Goal: Complete application form

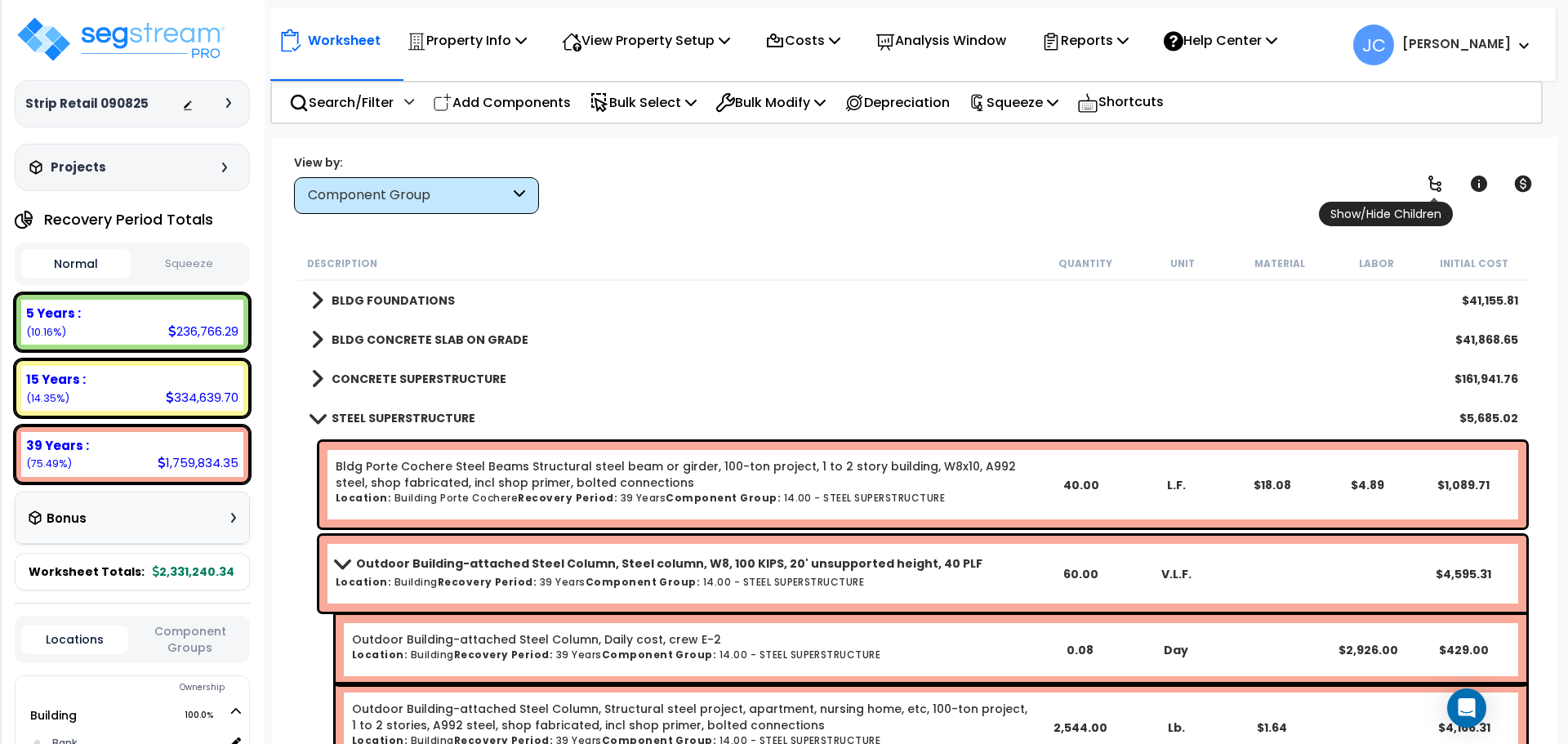
click at [1427, 177] on icon at bounding box center [1436, 184] width 20 height 20
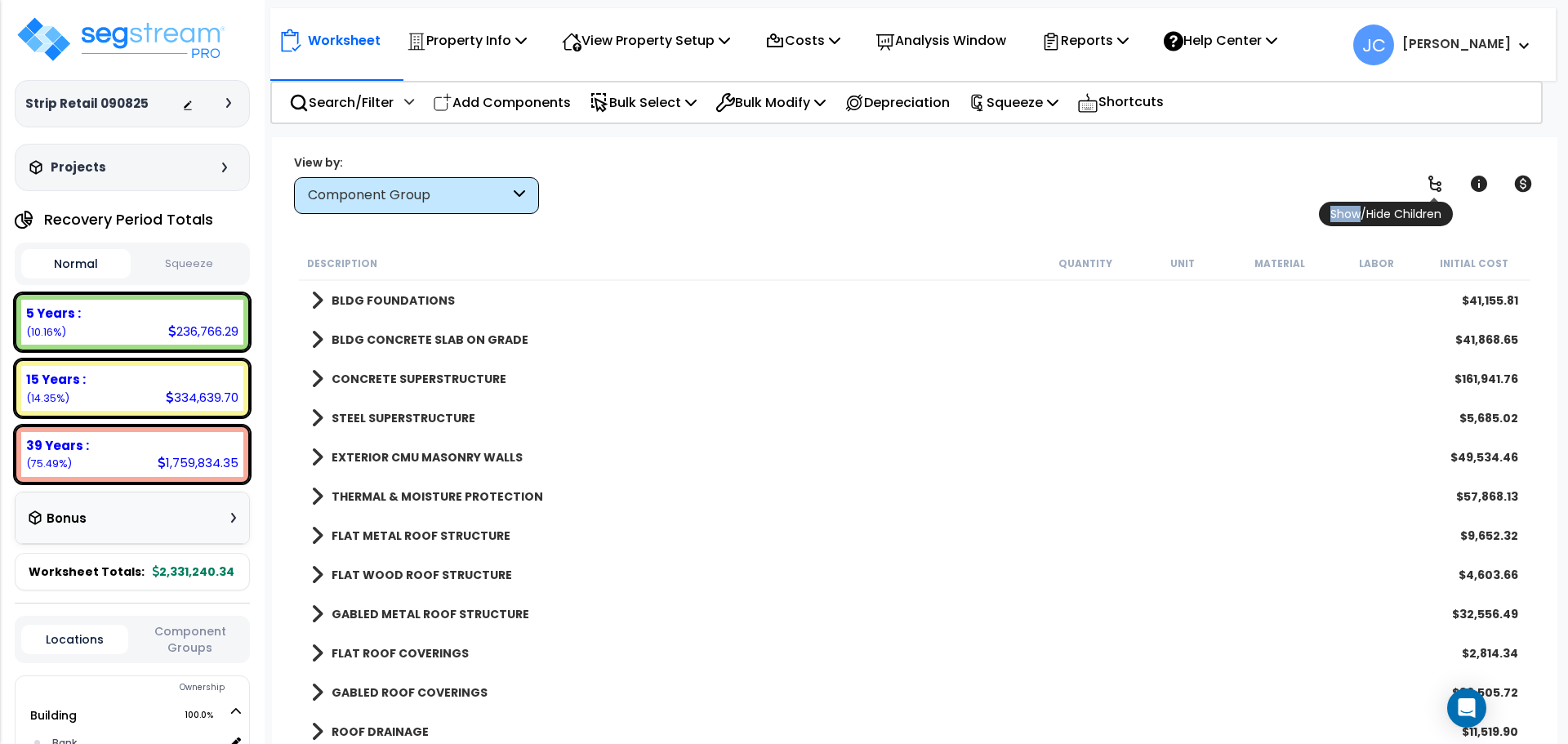
click at [1428, 177] on icon at bounding box center [1436, 184] width 20 height 20
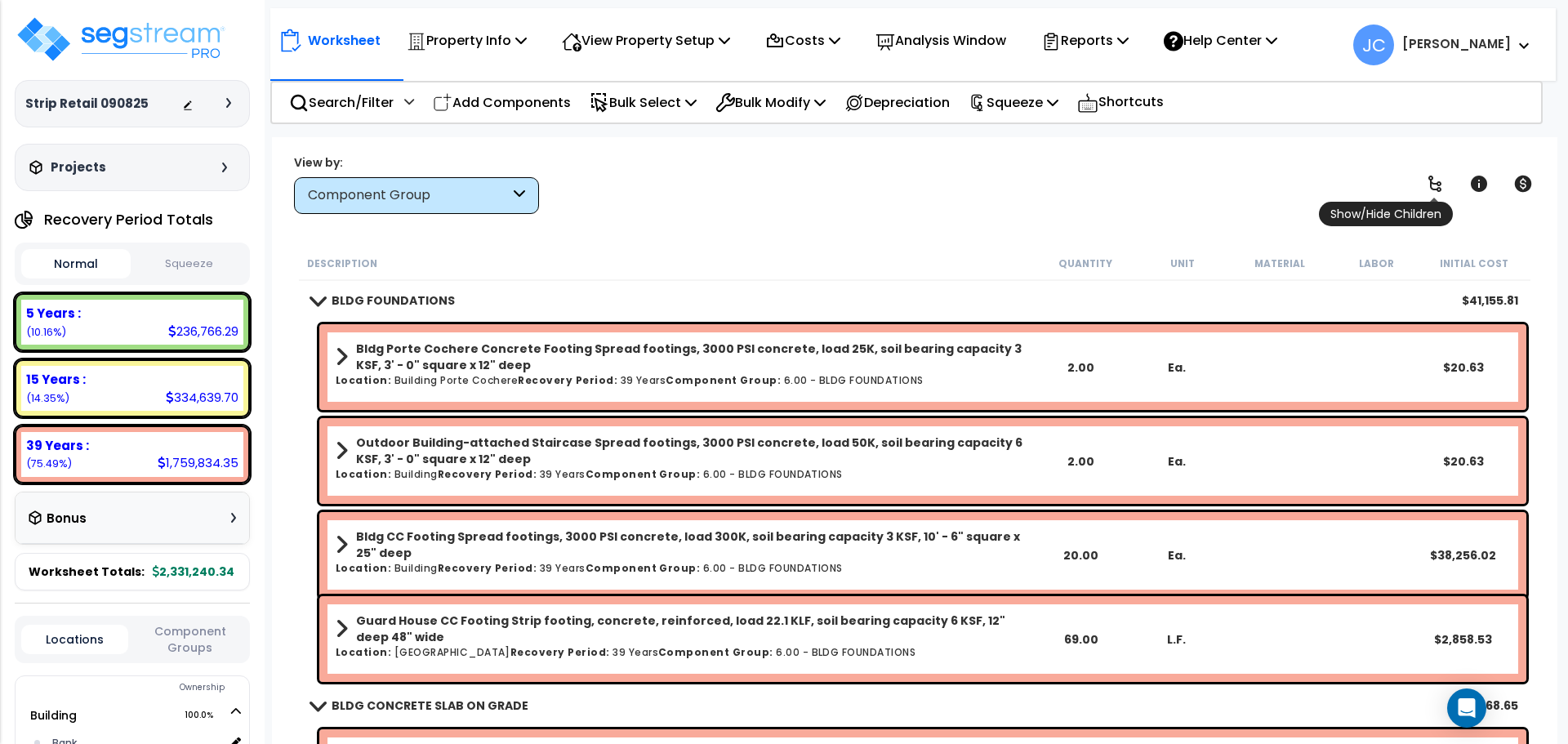
click at [1428, 177] on icon at bounding box center [1436, 184] width 20 height 20
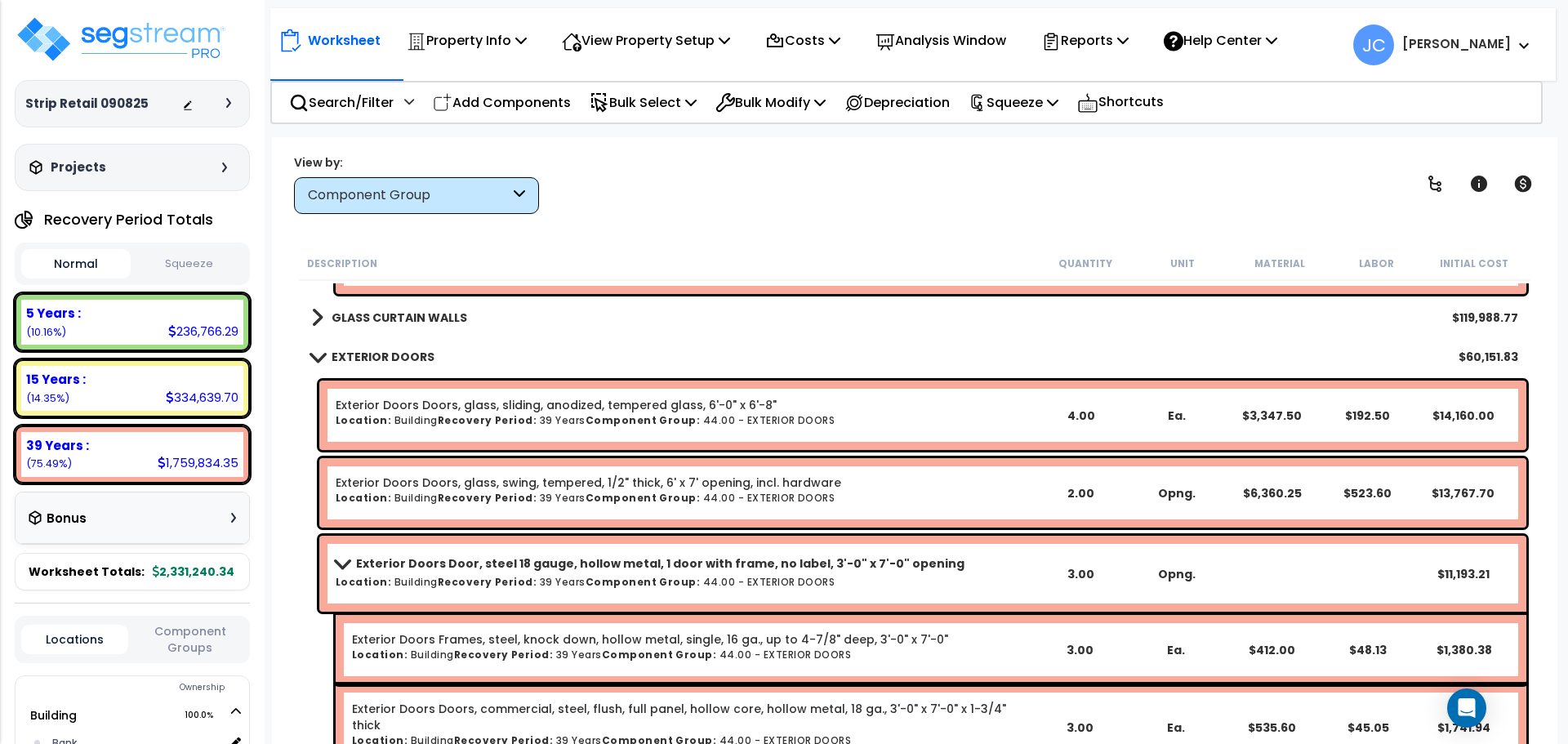
scroll to position [9324, 0]
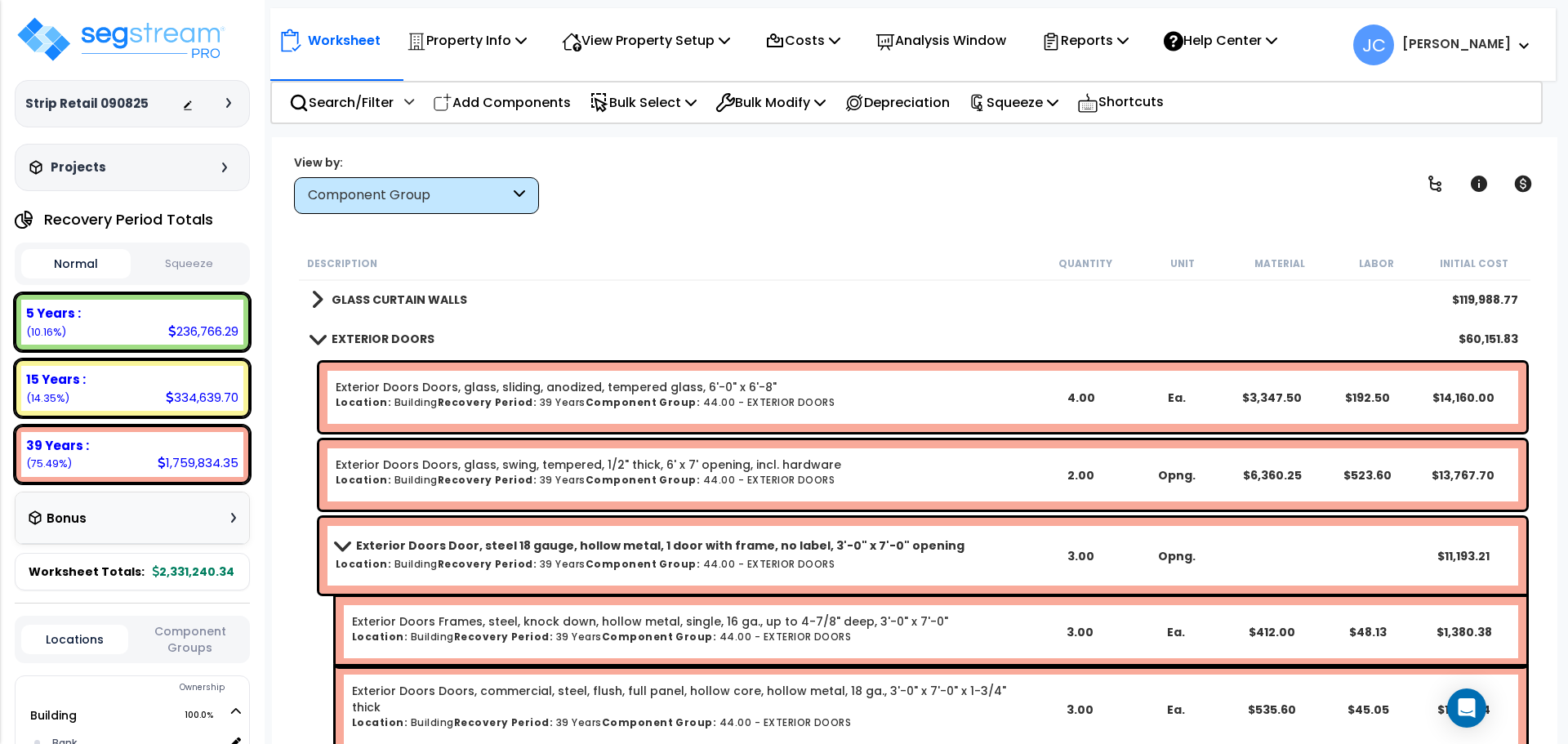
click at [433, 300] on b "GLASS CURTAIN WALLS" at bounding box center [399, 300] width 135 height 16
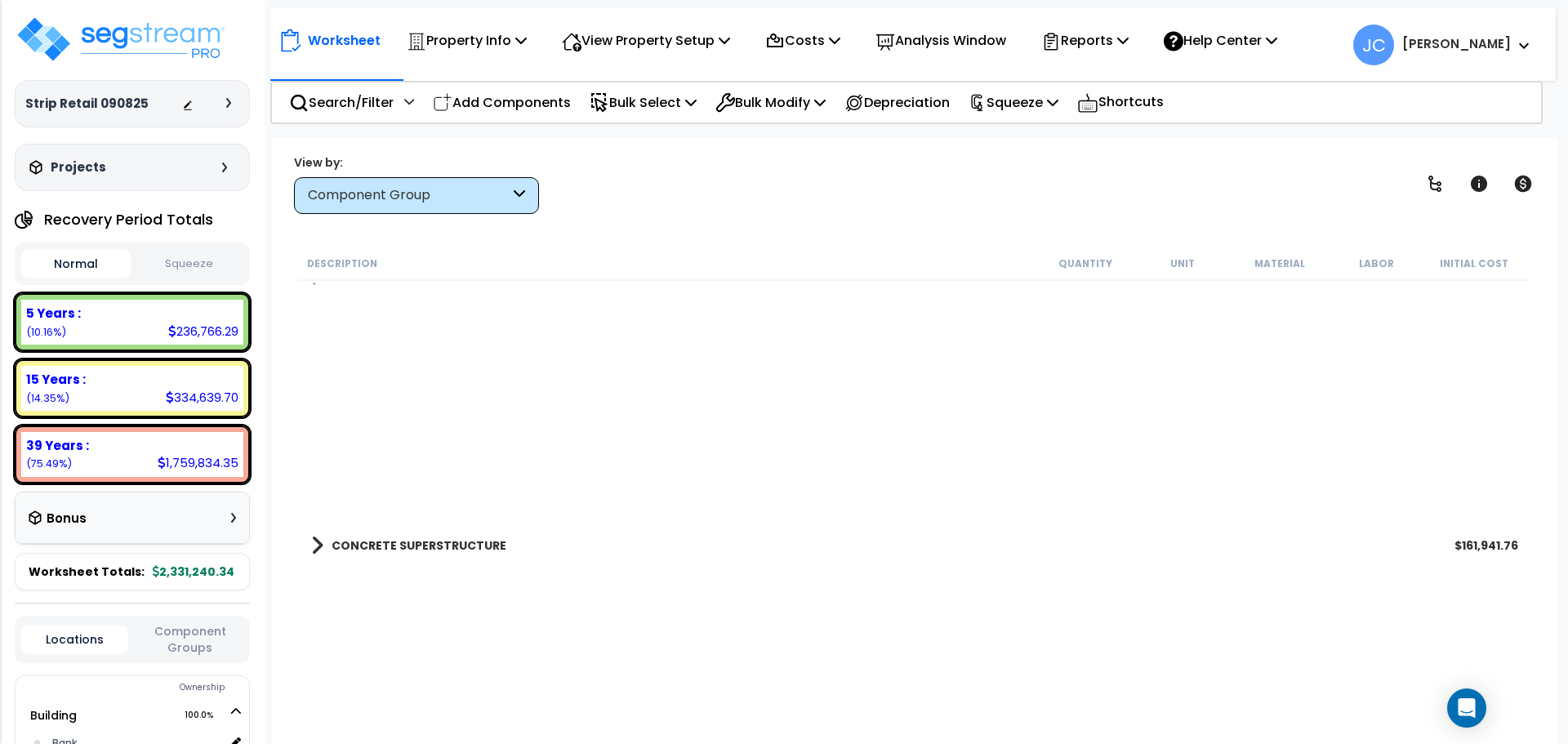
scroll to position [0, 0]
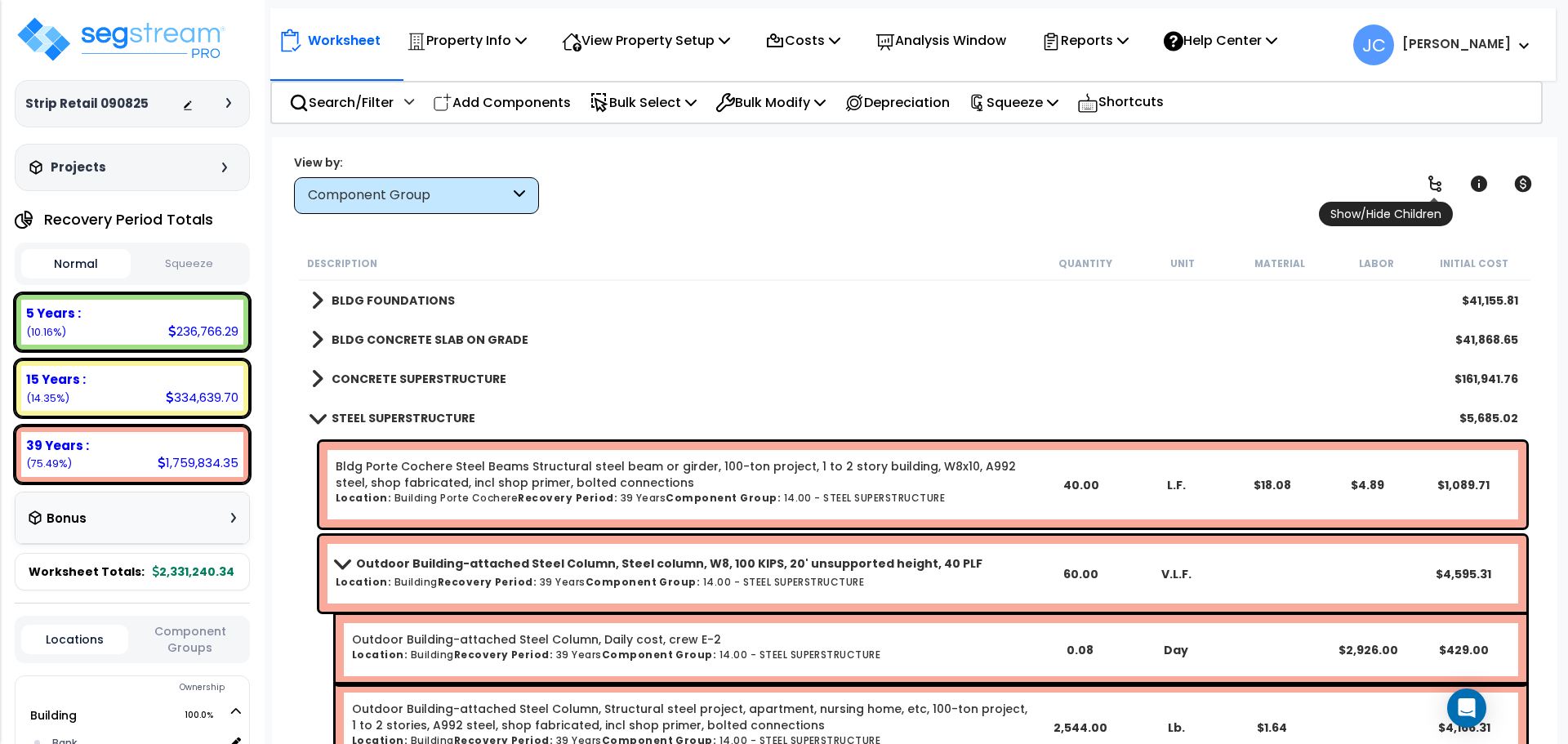
click at [1428, 179] on icon at bounding box center [1436, 184] width 20 height 20
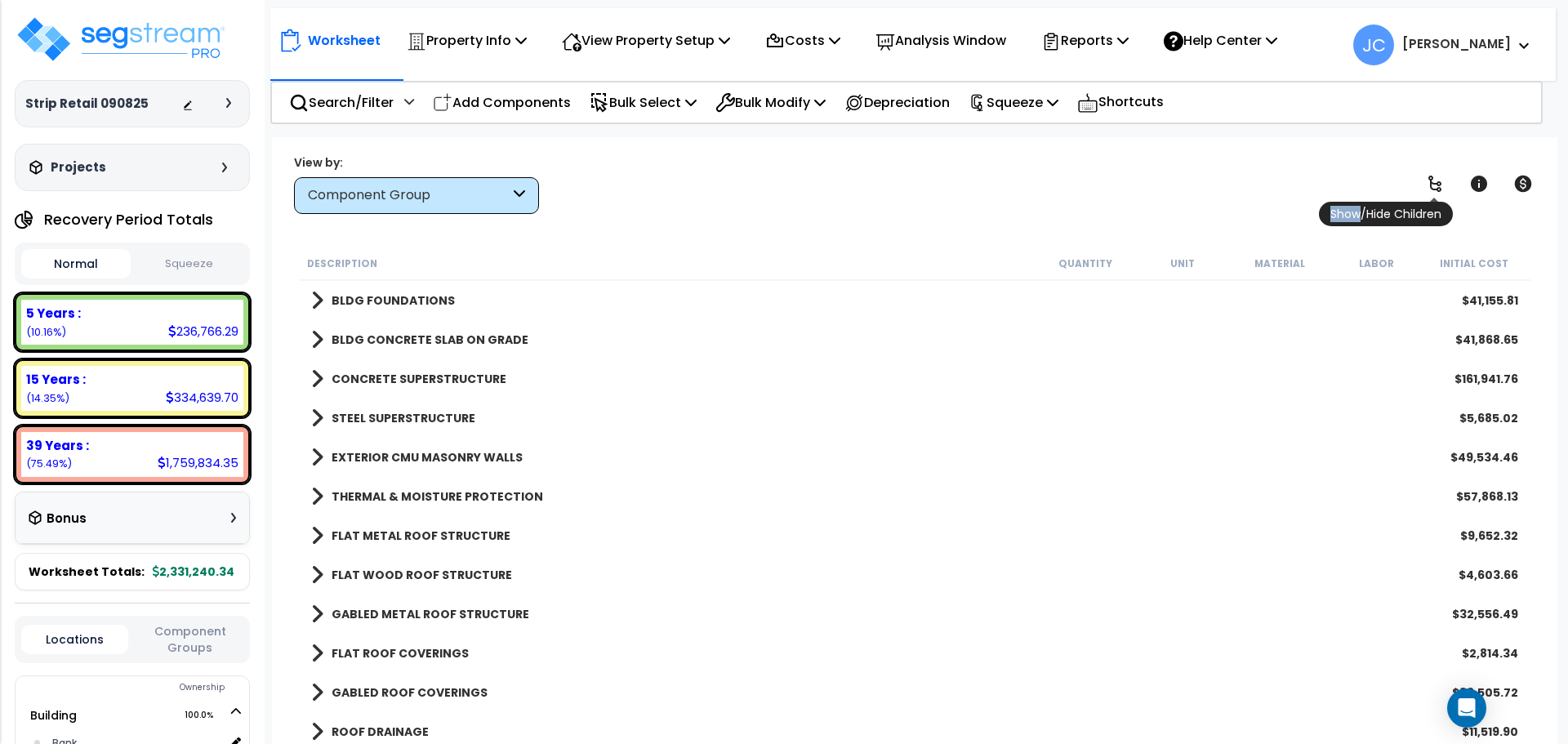
click at [1429, 178] on icon at bounding box center [1435, 184] width 13 height 16
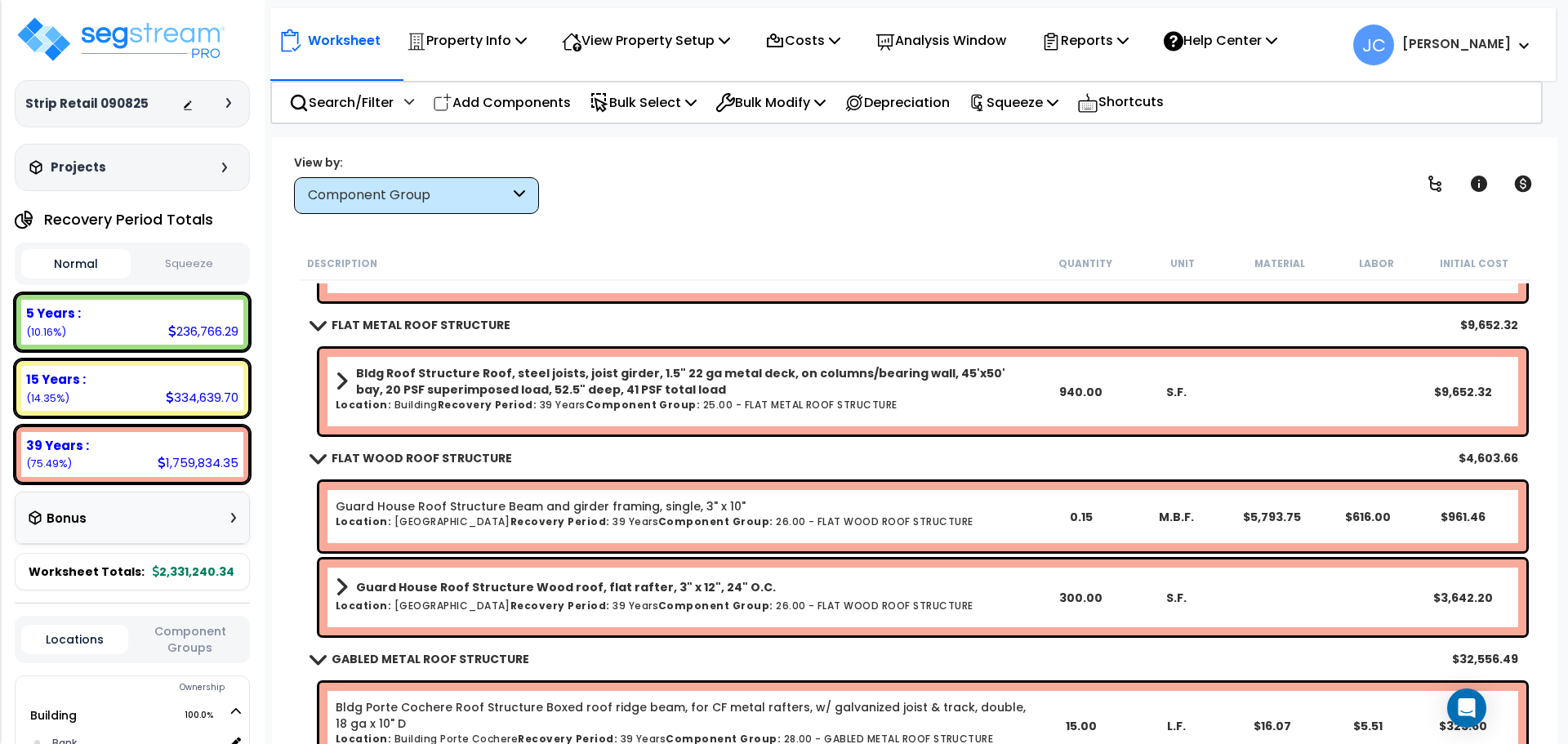
scroll to position [1991, 0]
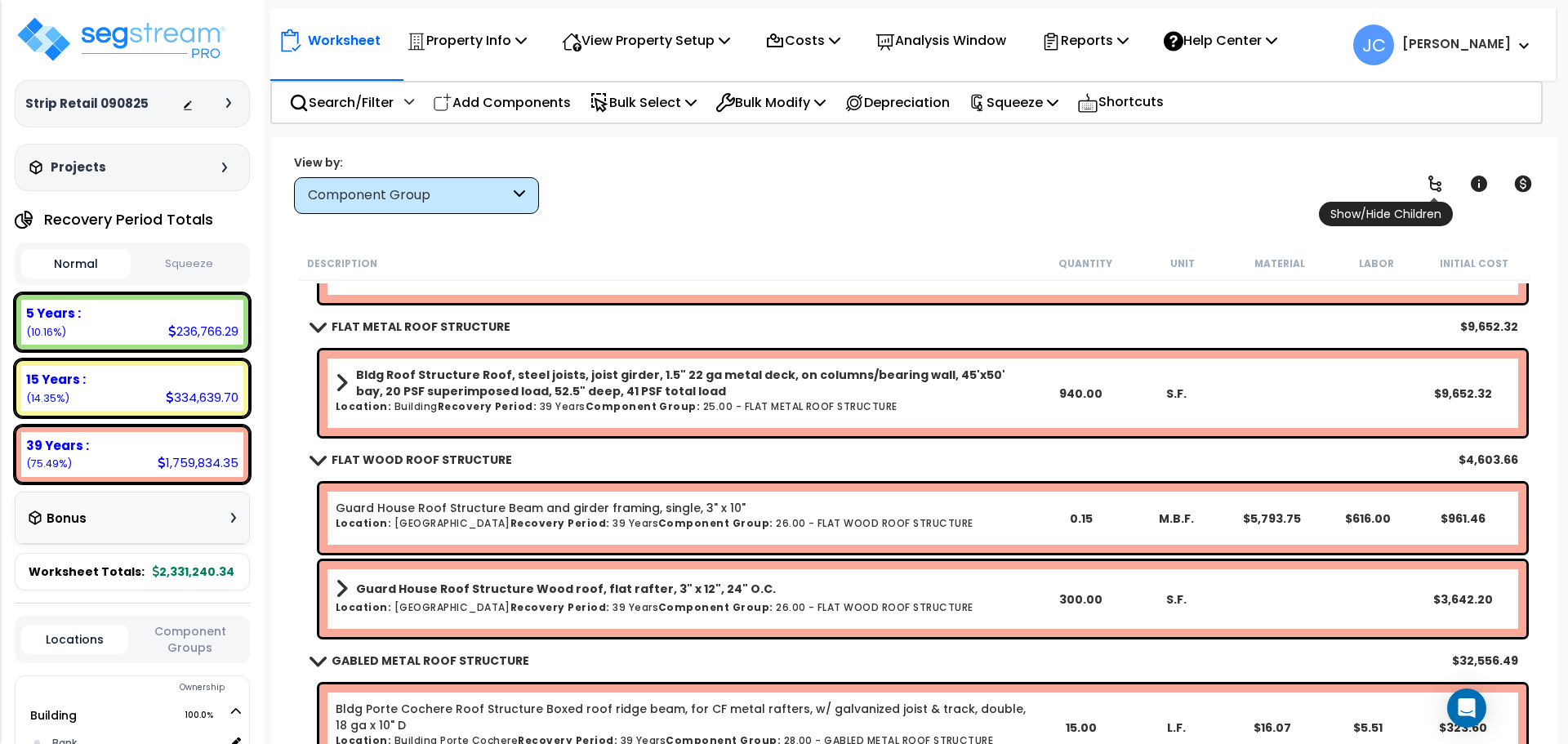
click at [1433, 182] on icon at bounding box center [1435, 184] width 13 height 16
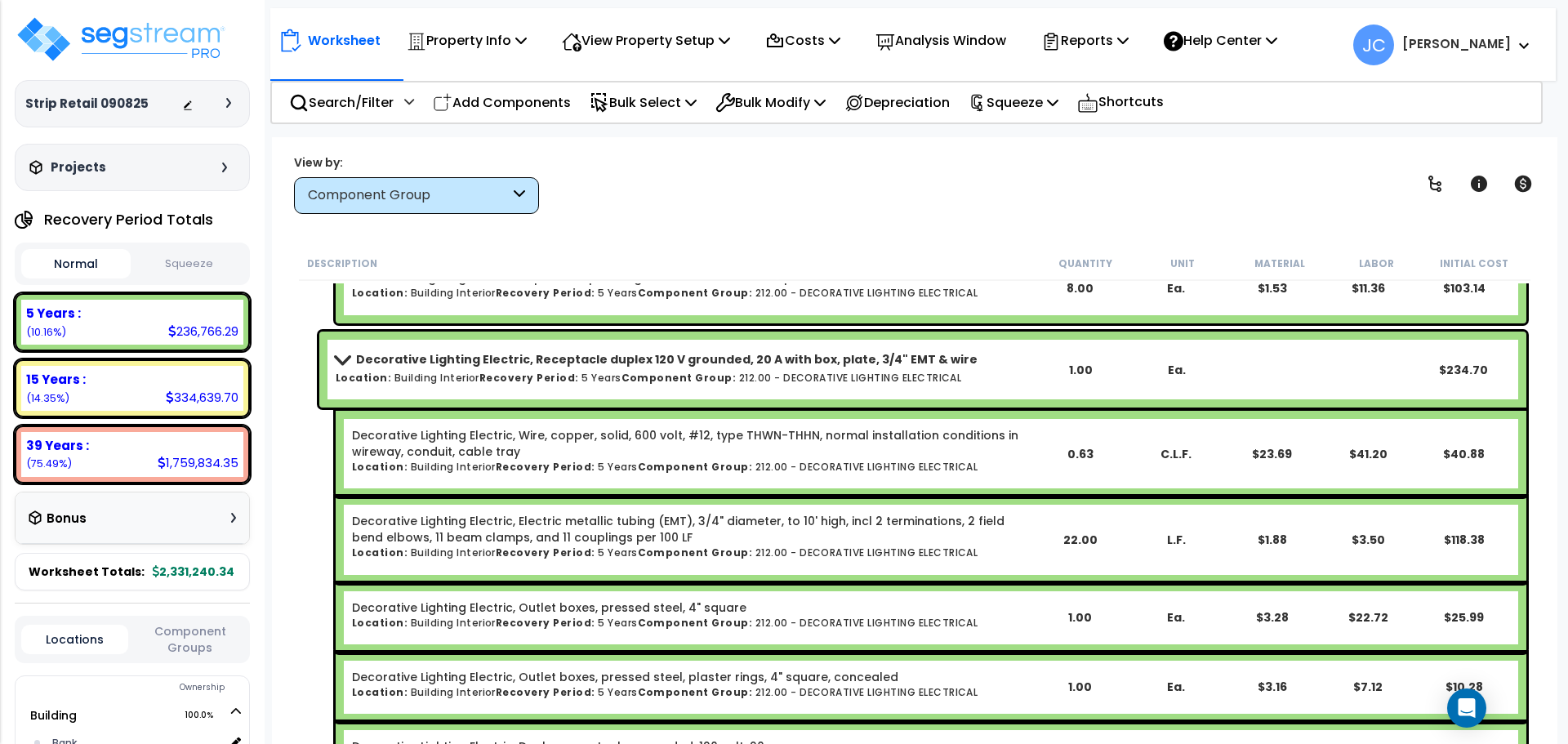
scroll to position [57611, 0]
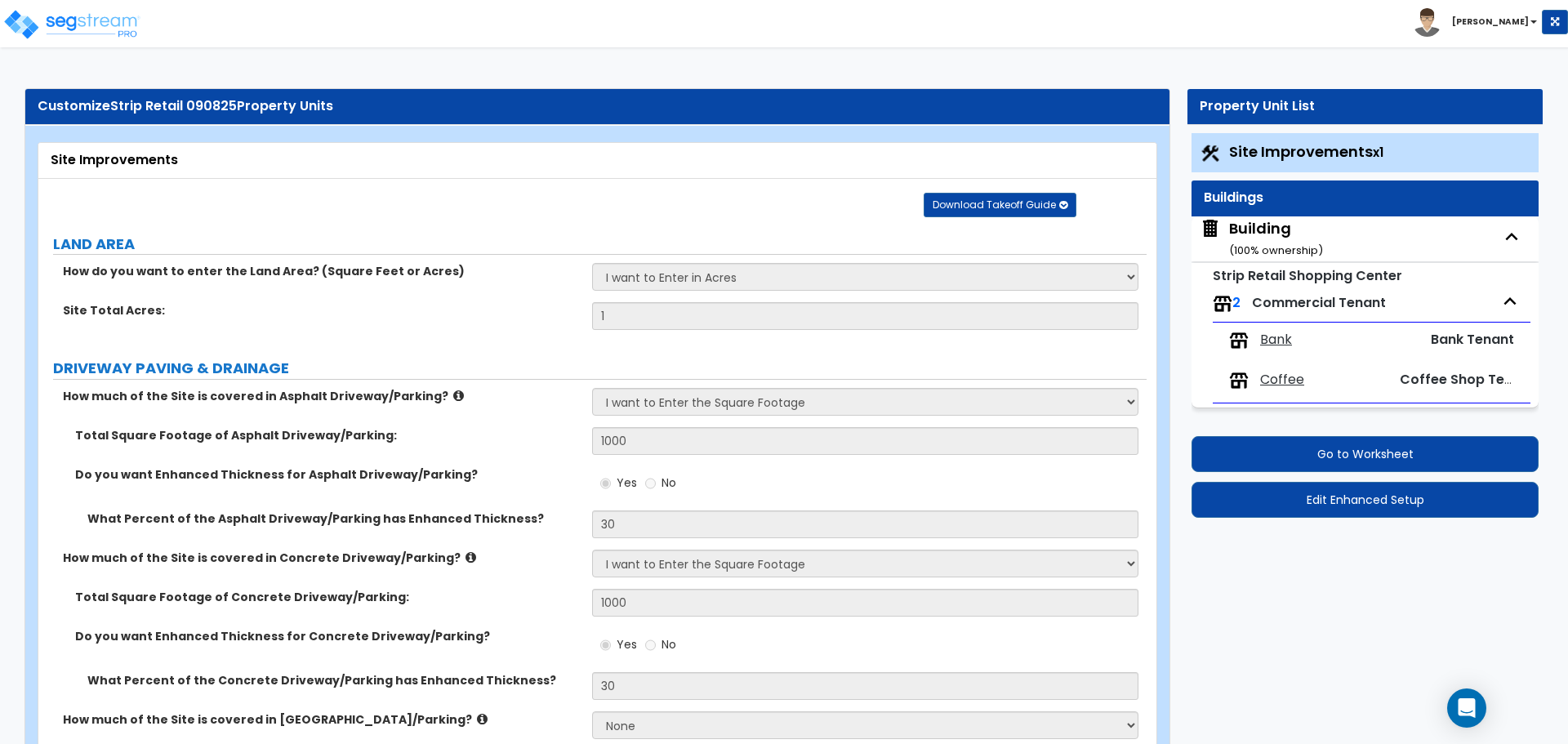
select select "2"
select select "1"
select select "2"
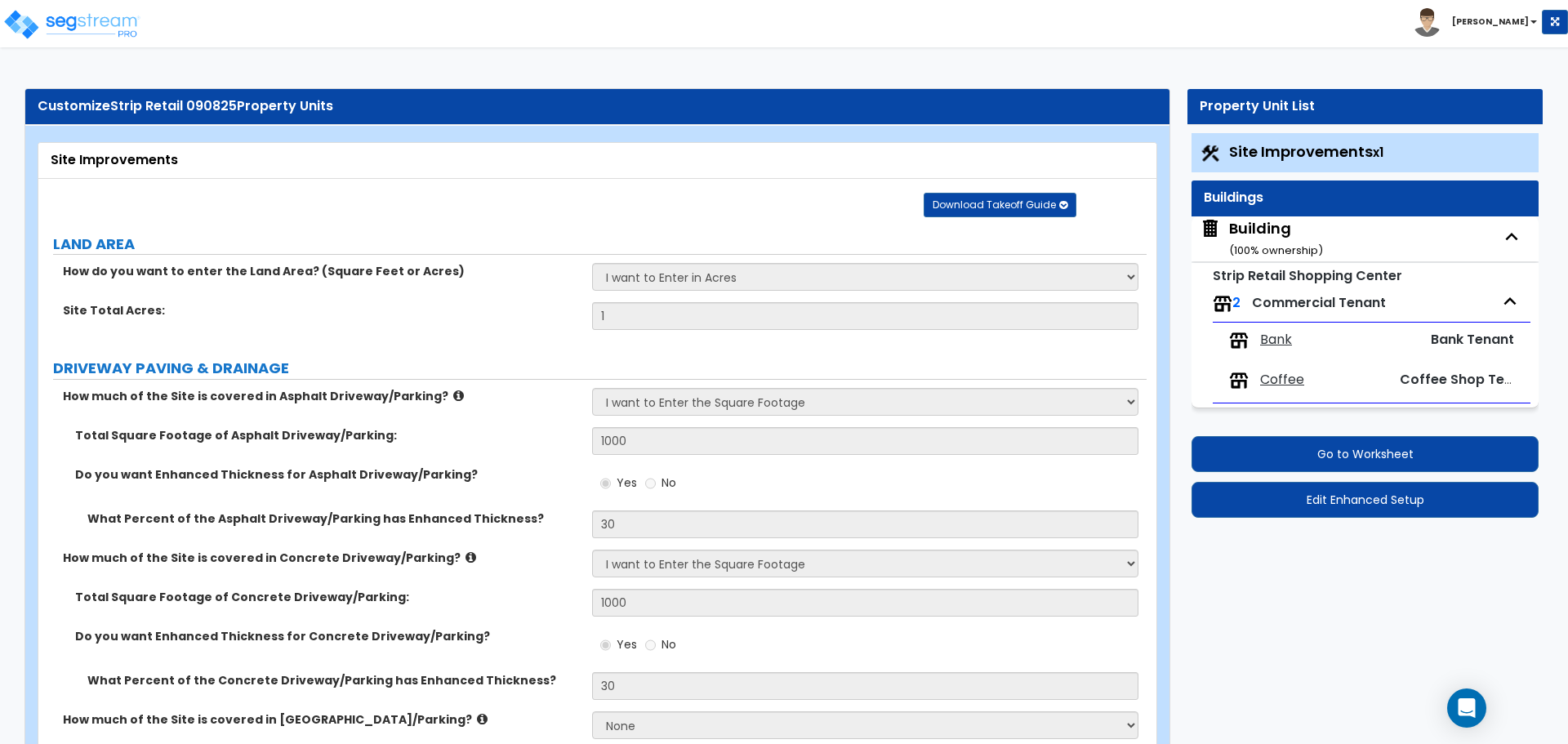
select select "3"
select select "1"
select select "2"
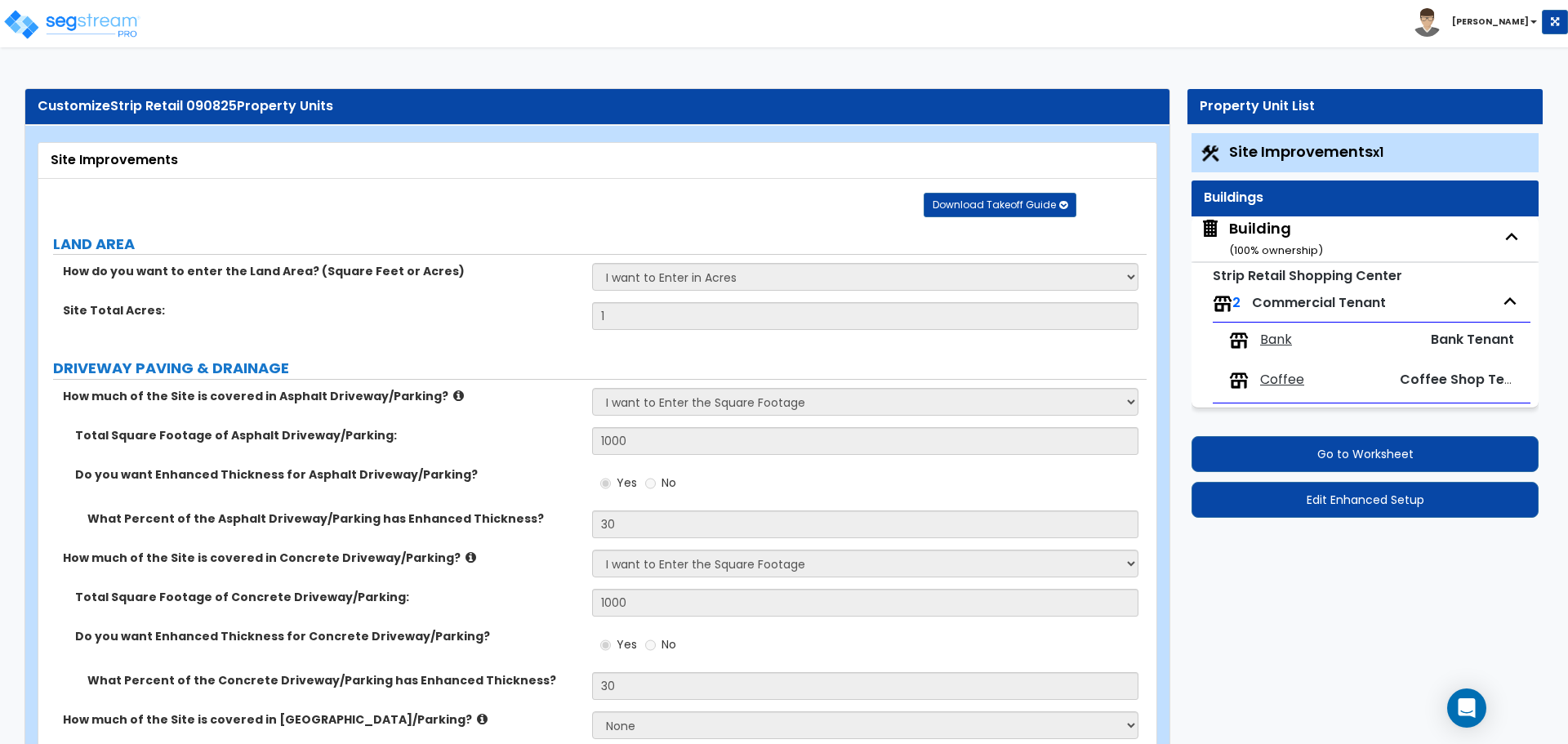
select select "4"
select select "2"
select select "1"
select select "2"
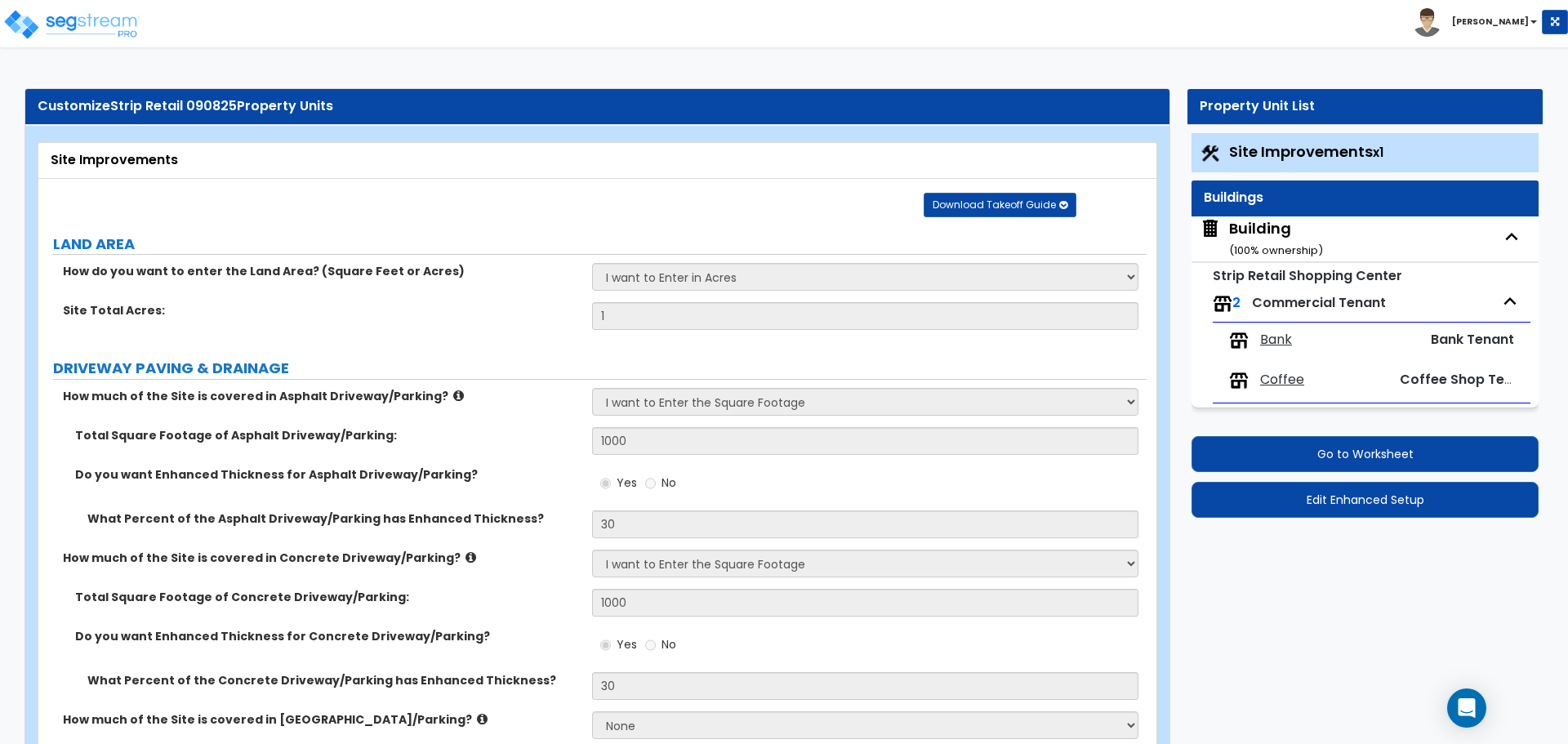
select select "2"
select select "1"
select select "2"
select select "6"
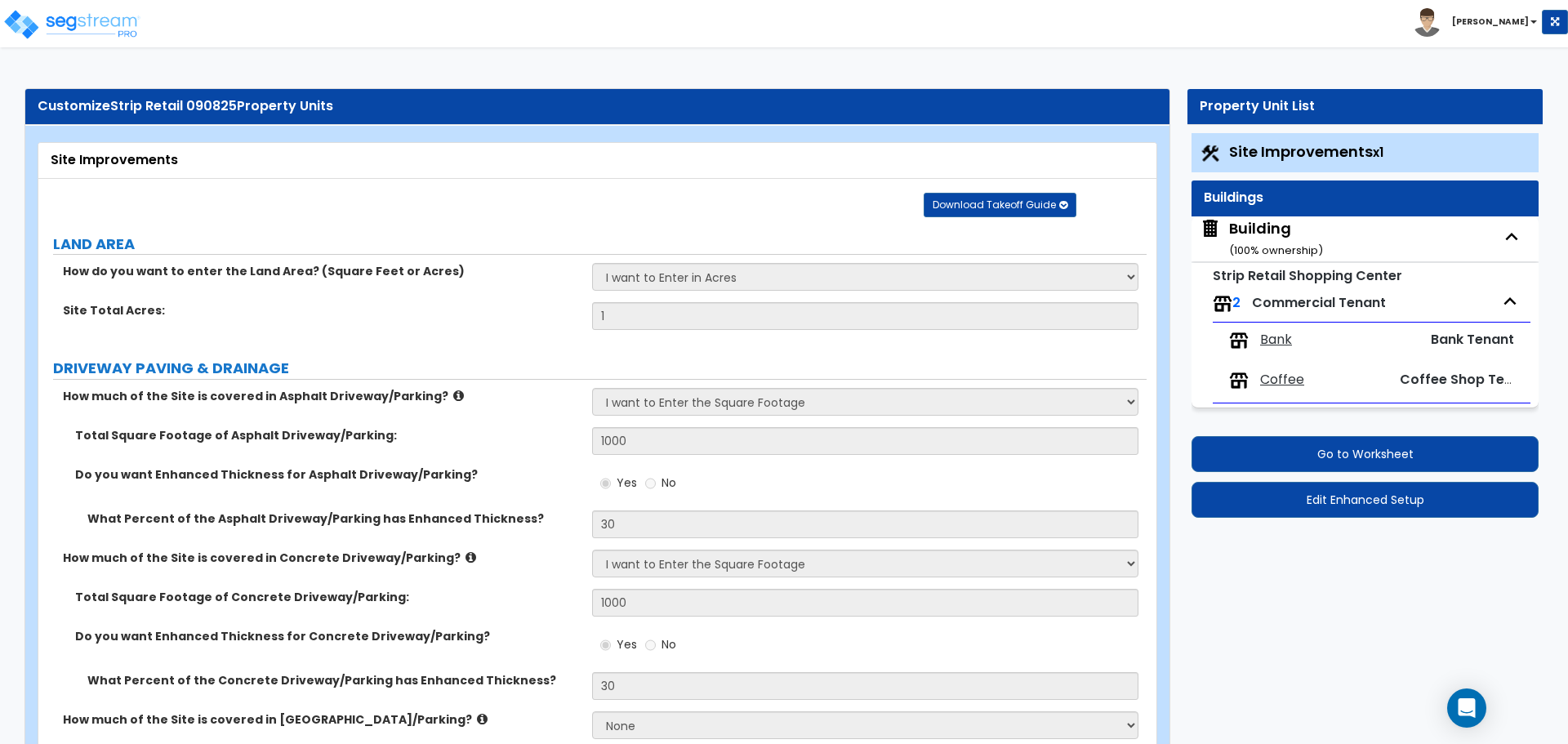
select select "11"
select select "2"
select select "3"
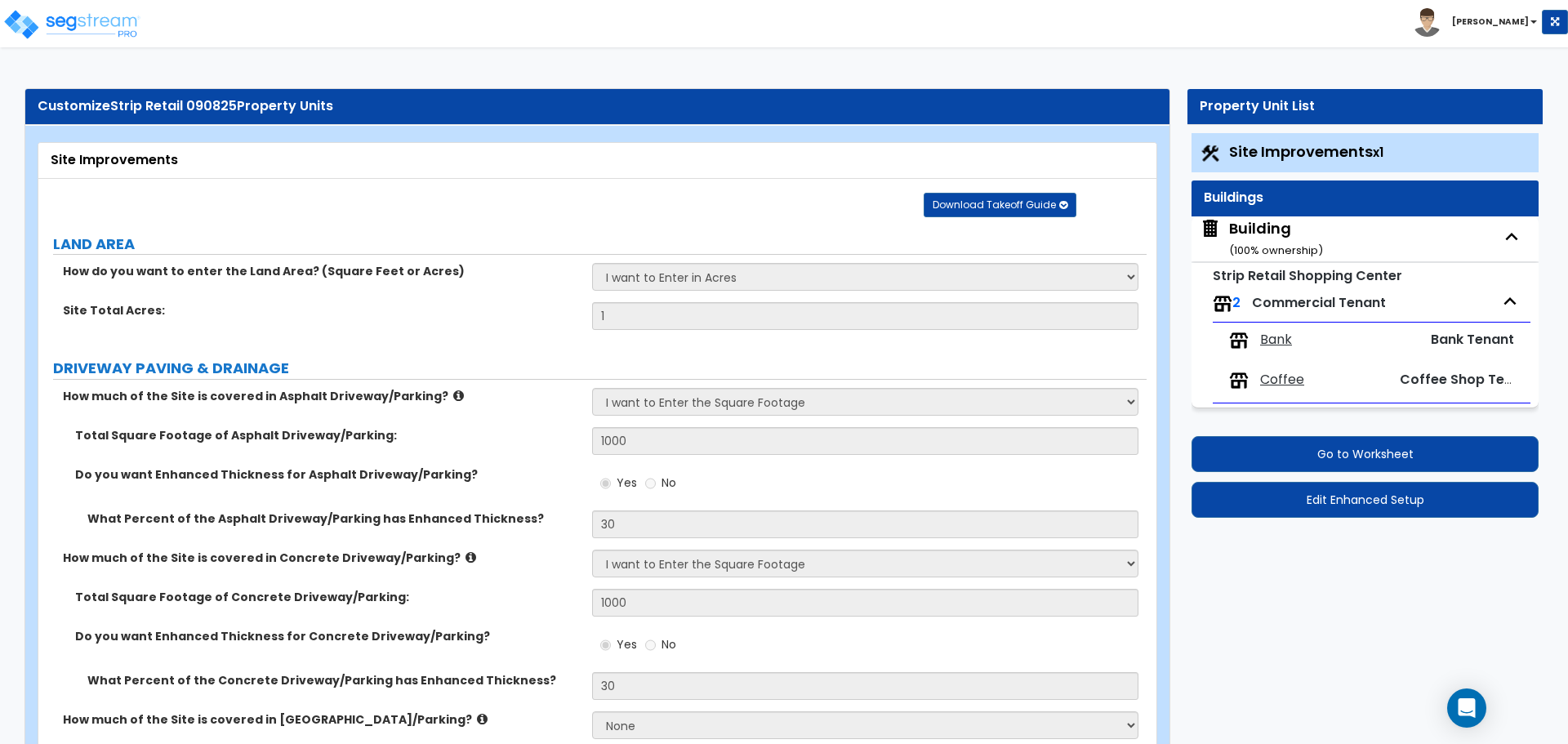
select select "2"
select select "1"
select select "2"
select select "7"
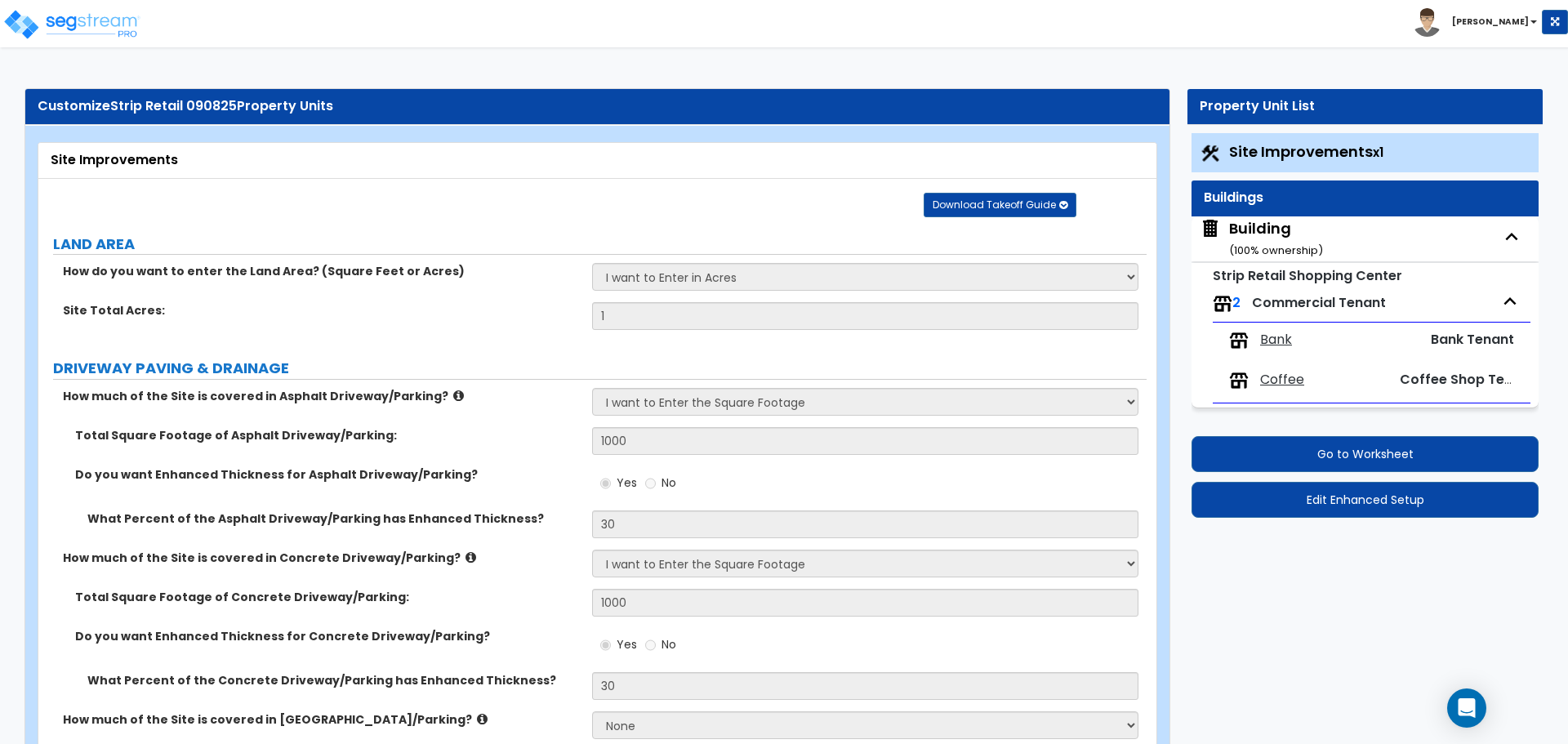
select select "2"
select select "1"
select select "16"
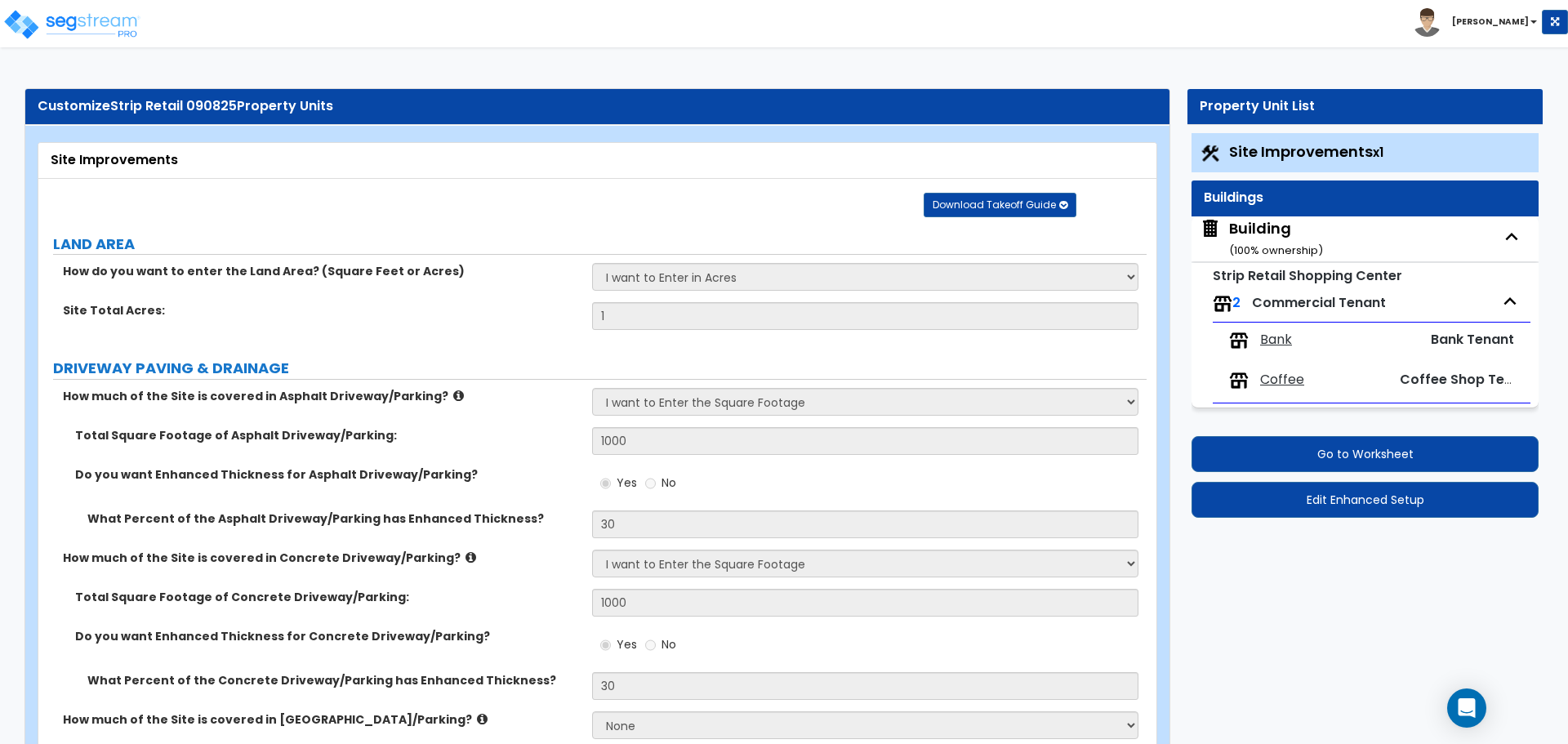
select select "2"
select select "5"
select select "4"
select select "1"
select select "4"
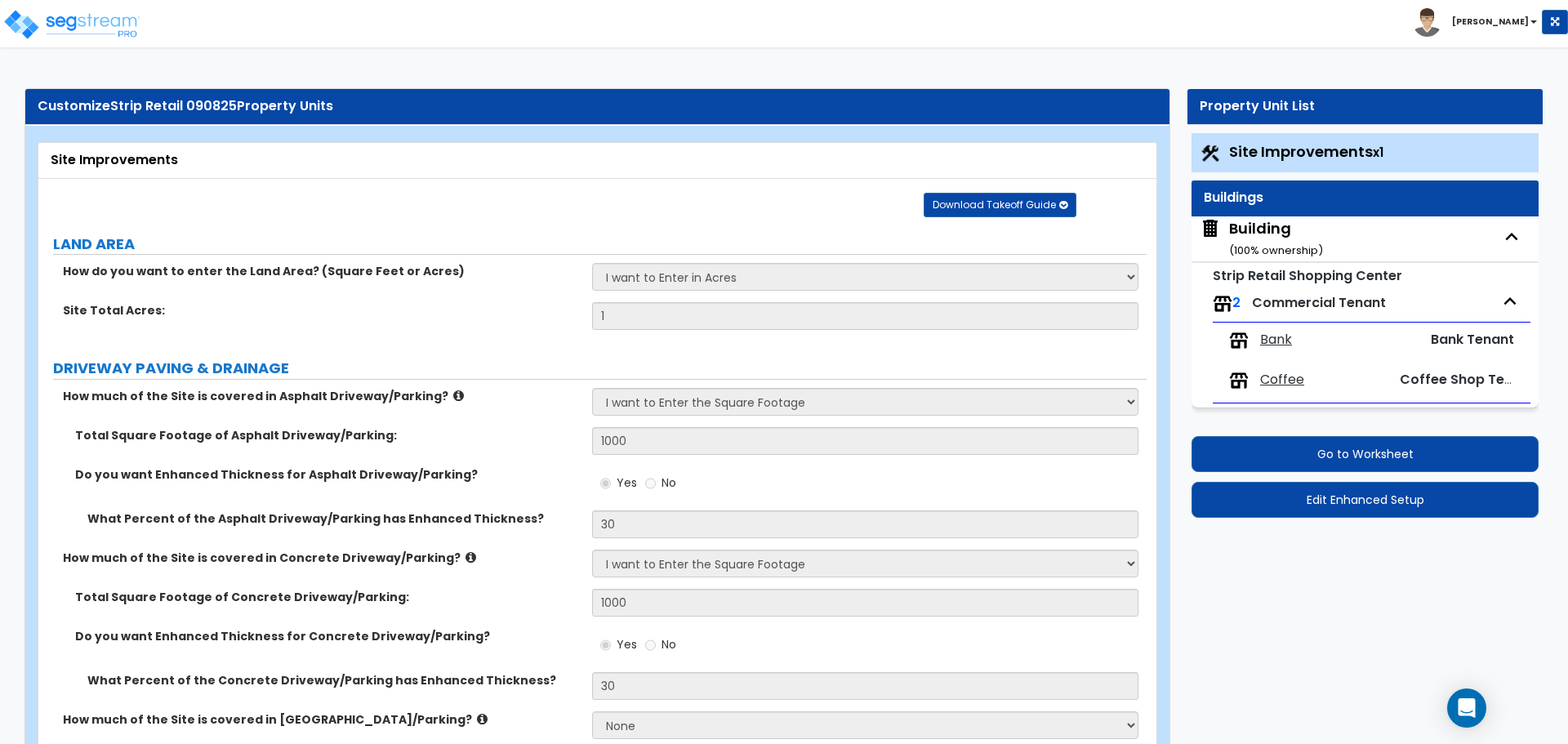
select select "1"
select select "2"
select select "4"
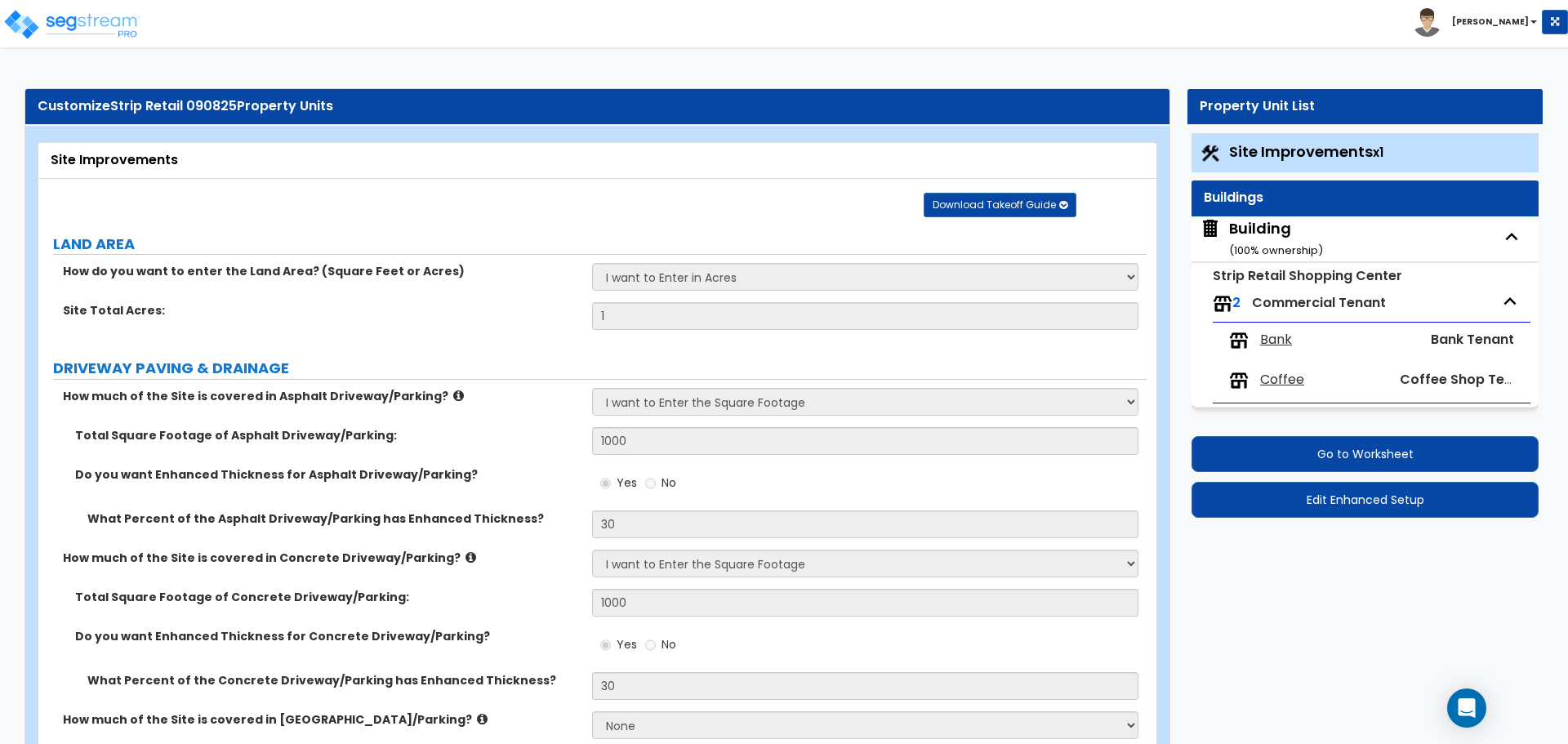
select select "2"
select select "1"
select select "2"
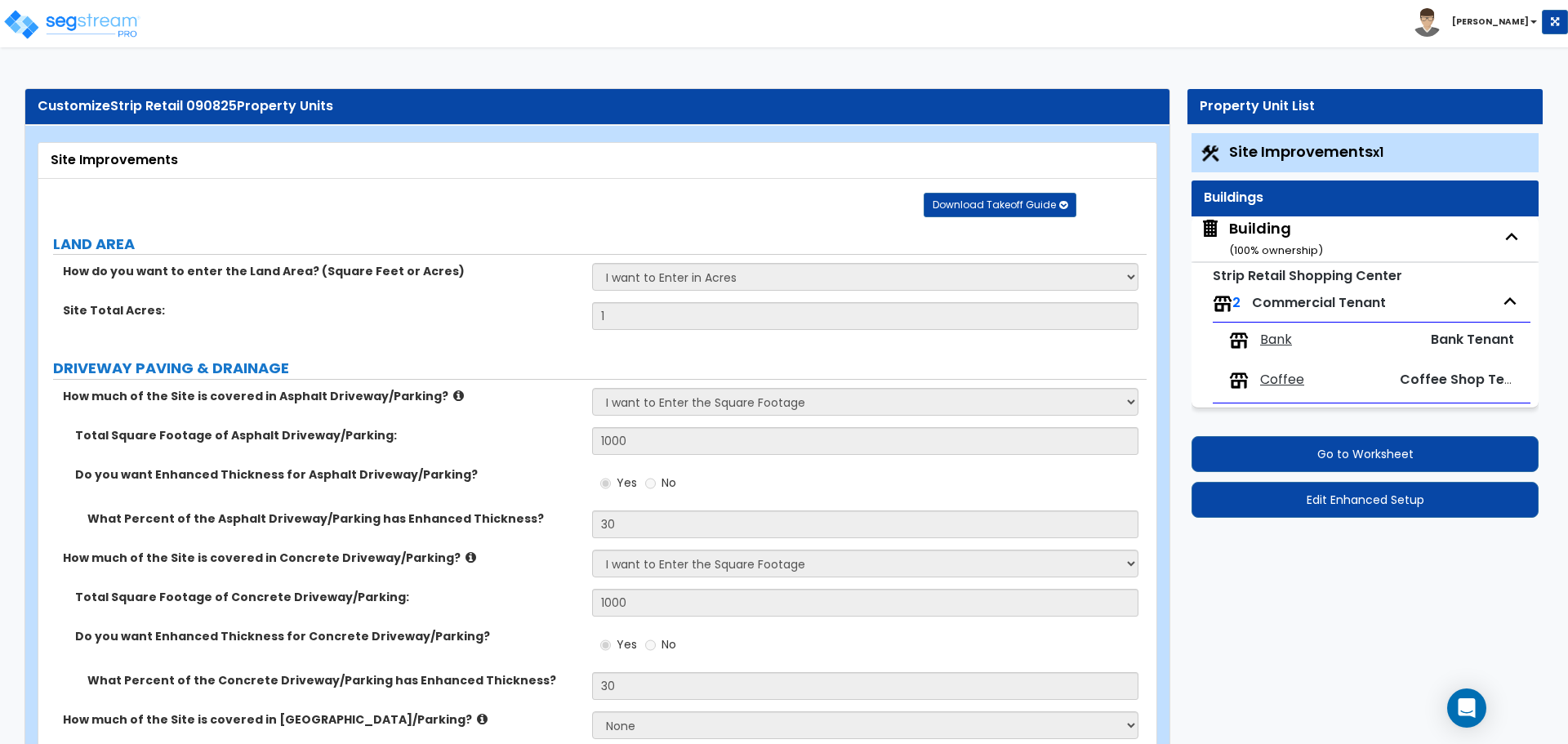
select select "1"
select select "2"
select select "1"
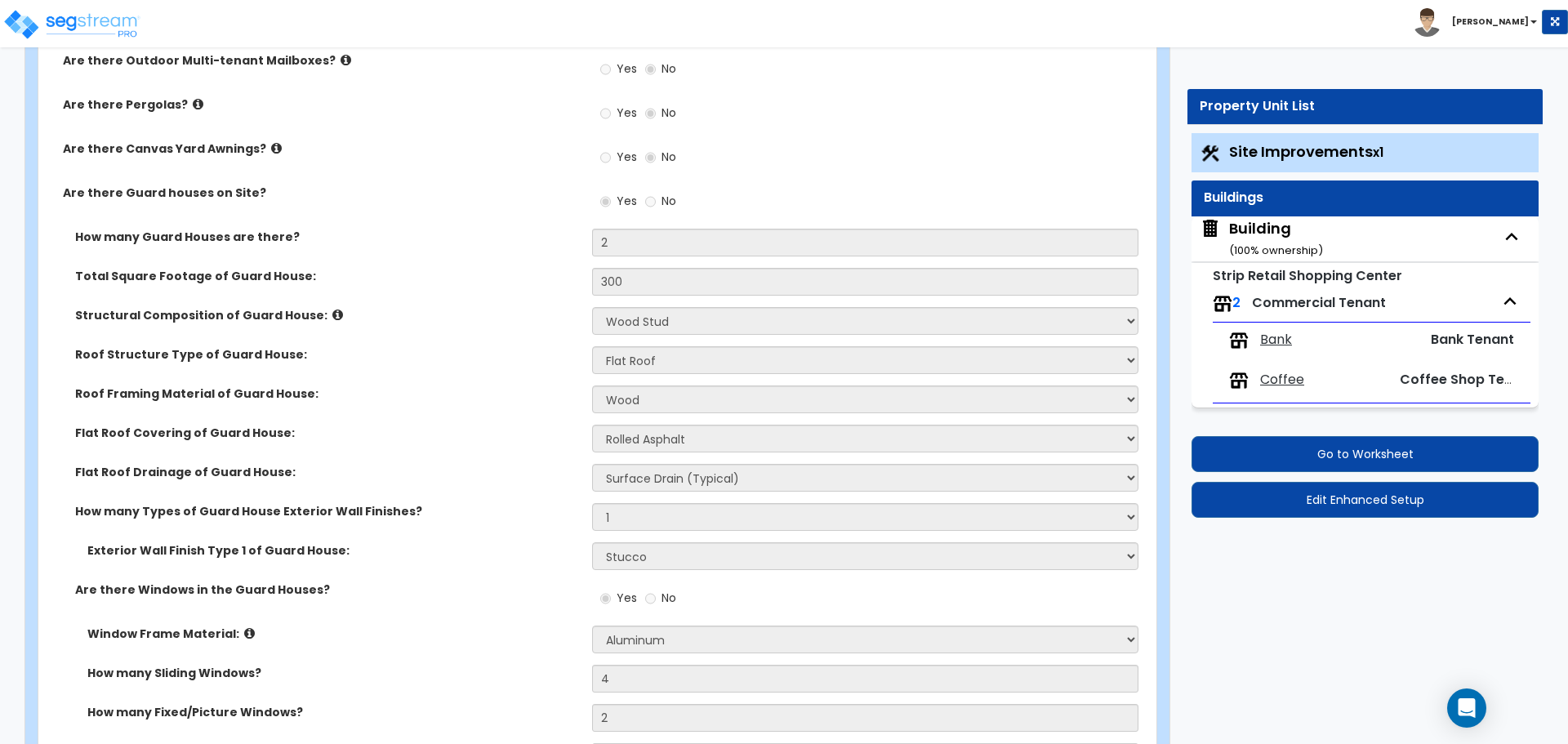
drag, startPoint x: 0, startPoint y: 0, endPoint x: 806, endPoint y: 78, distance: 809.8
click at [805, 77] on div "Yes No" at bounding box center [869, 74] width 554 height 44
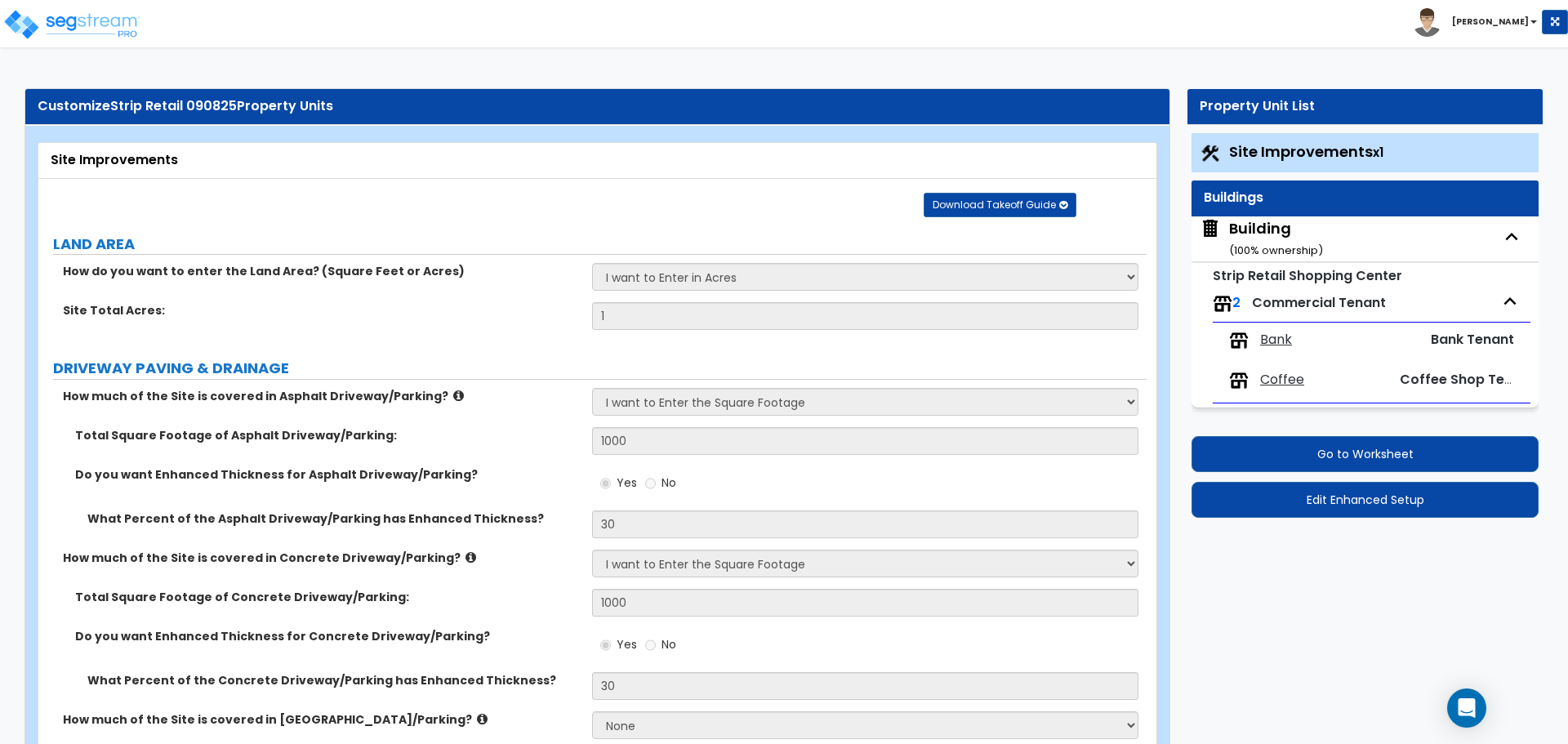
select select "2"
select select "1"
select select "2"
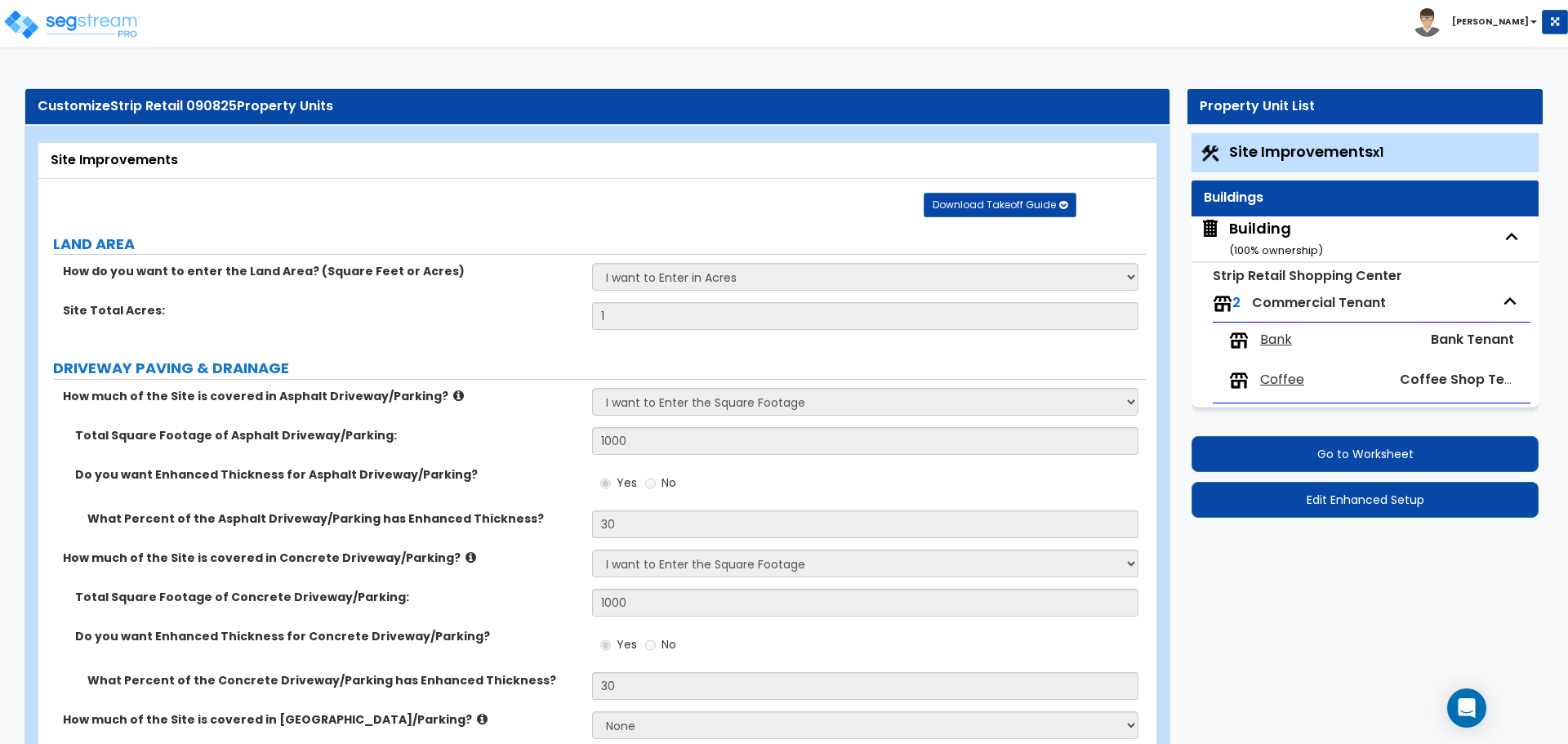
select select "3"
select select "1"
select select "2"
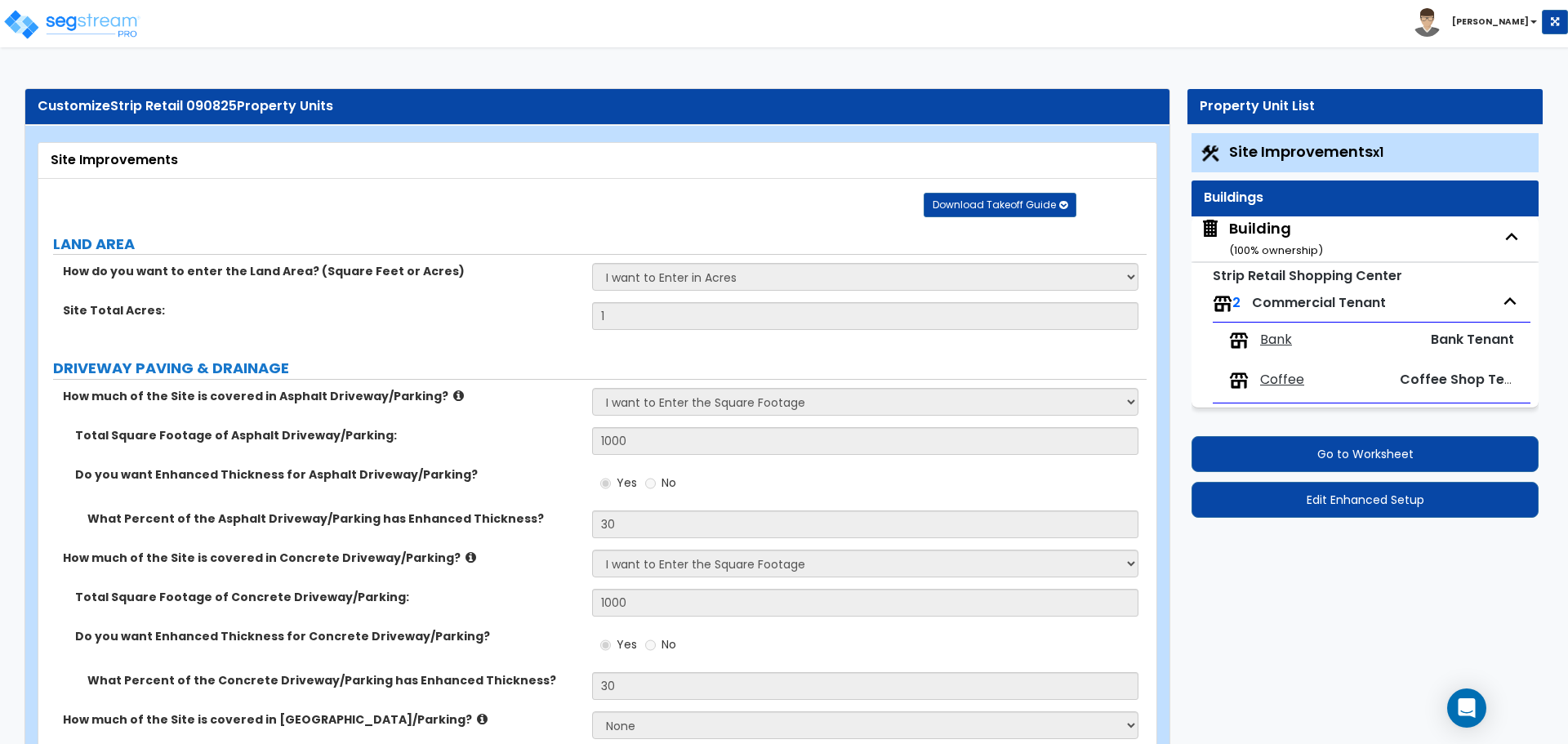
select select "4"
select select "2"
select select "1"
select select "2"
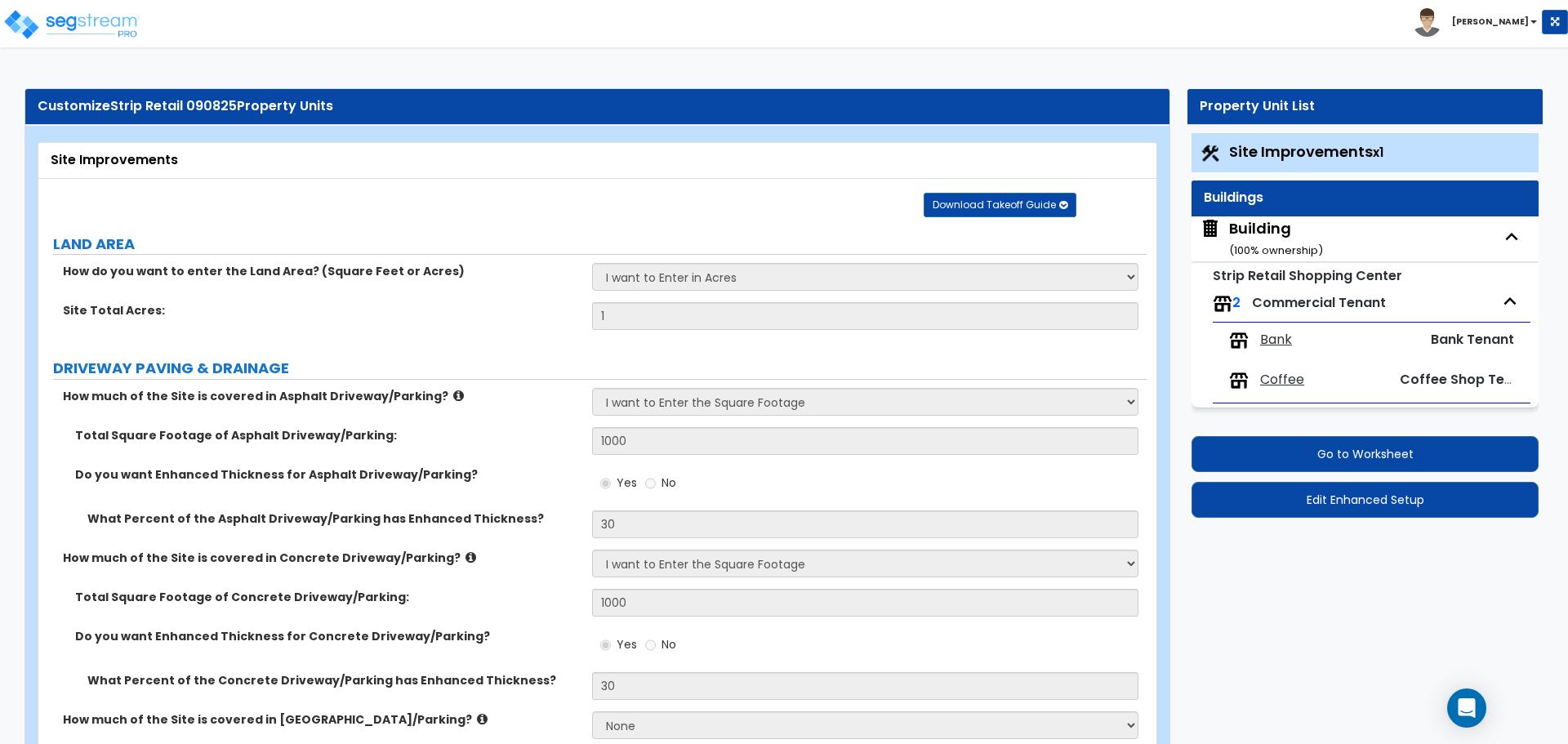
select select "2"
select select "1"
select select "2"
select select "6"
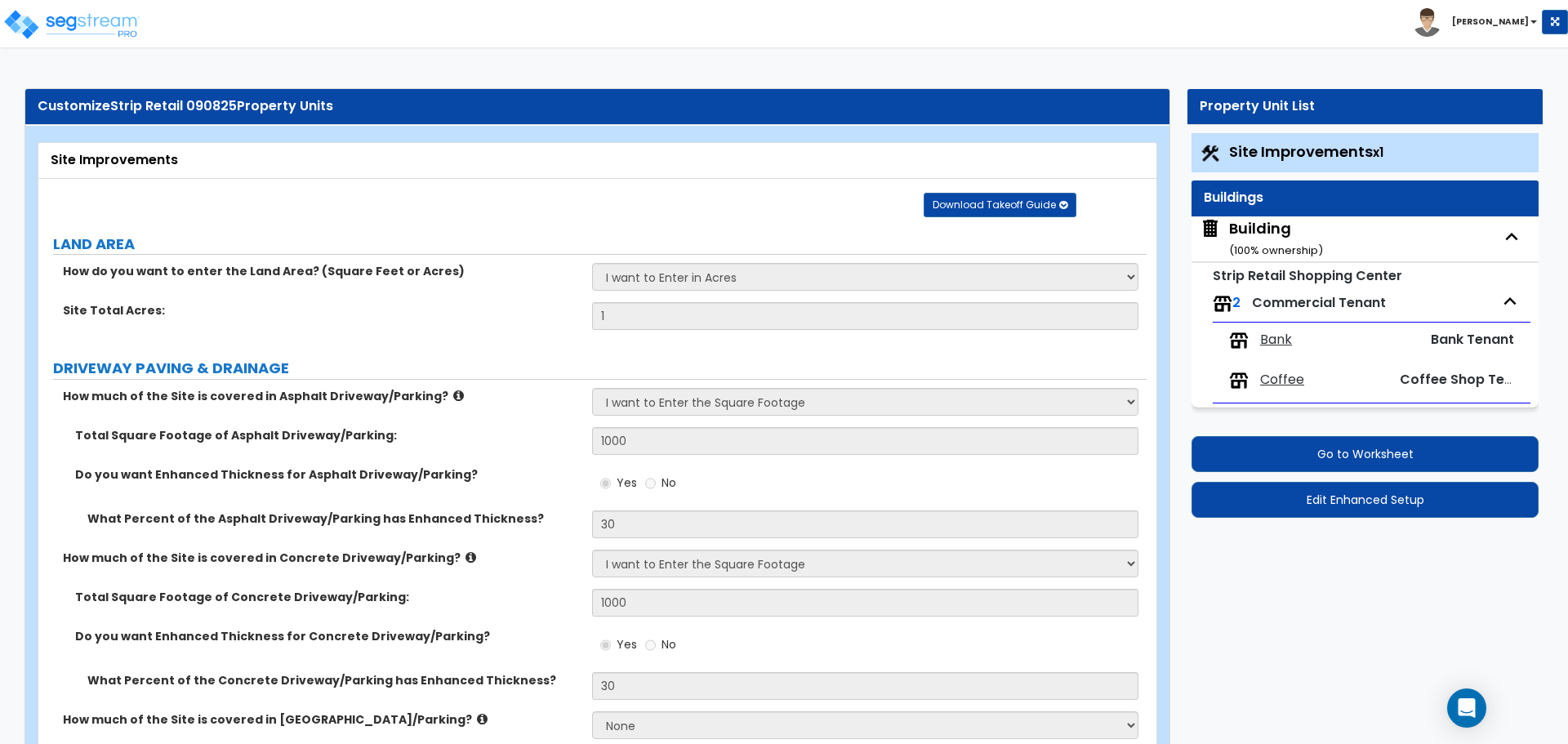
select select "11"
select select "2"
select select "3"
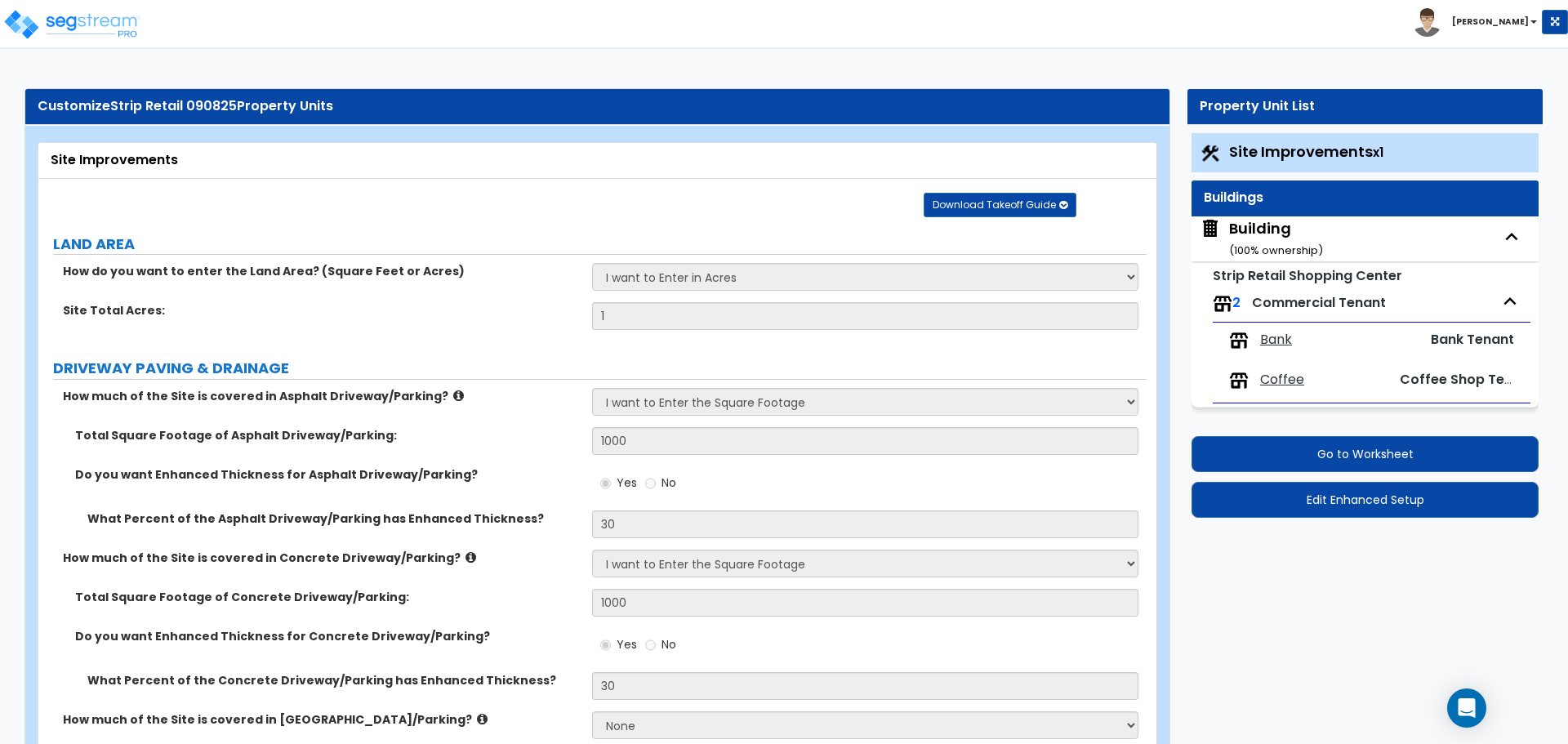
select select "2"
select select "1"
select select "2"
select select "7"
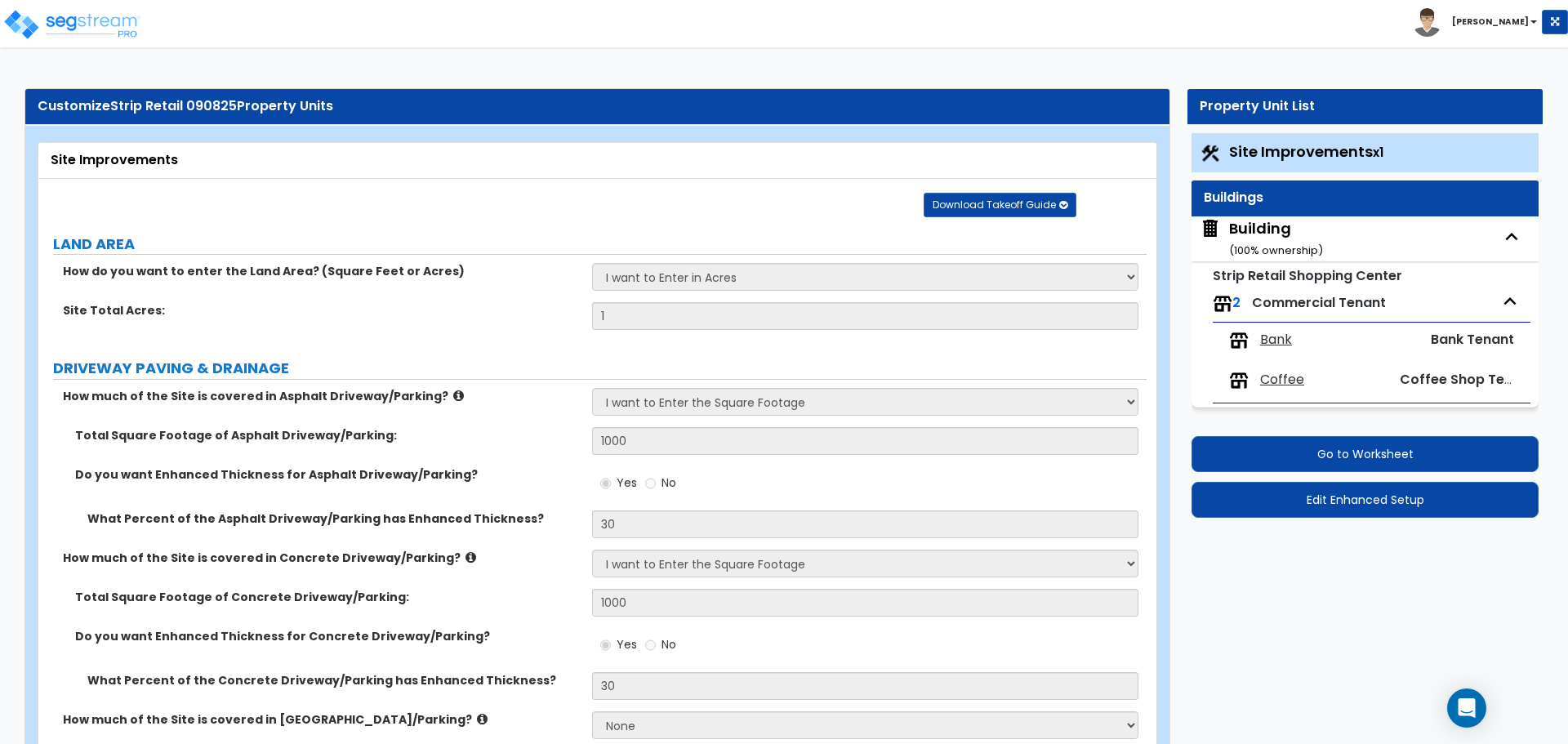
select select "2"
select select "1"
select select "16"
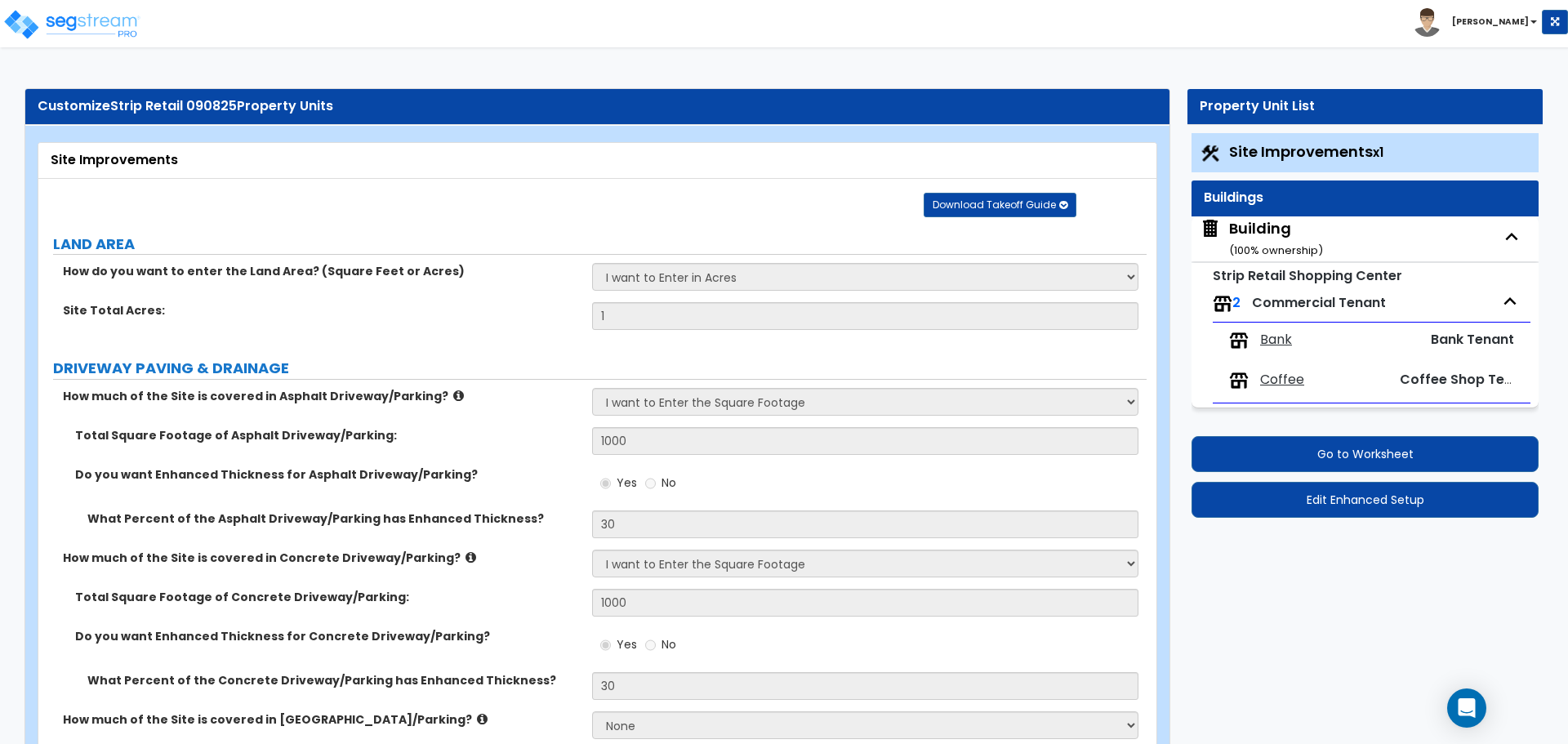
select select "2"
select select "5"
select select "4"
select select "1"
select select "4"
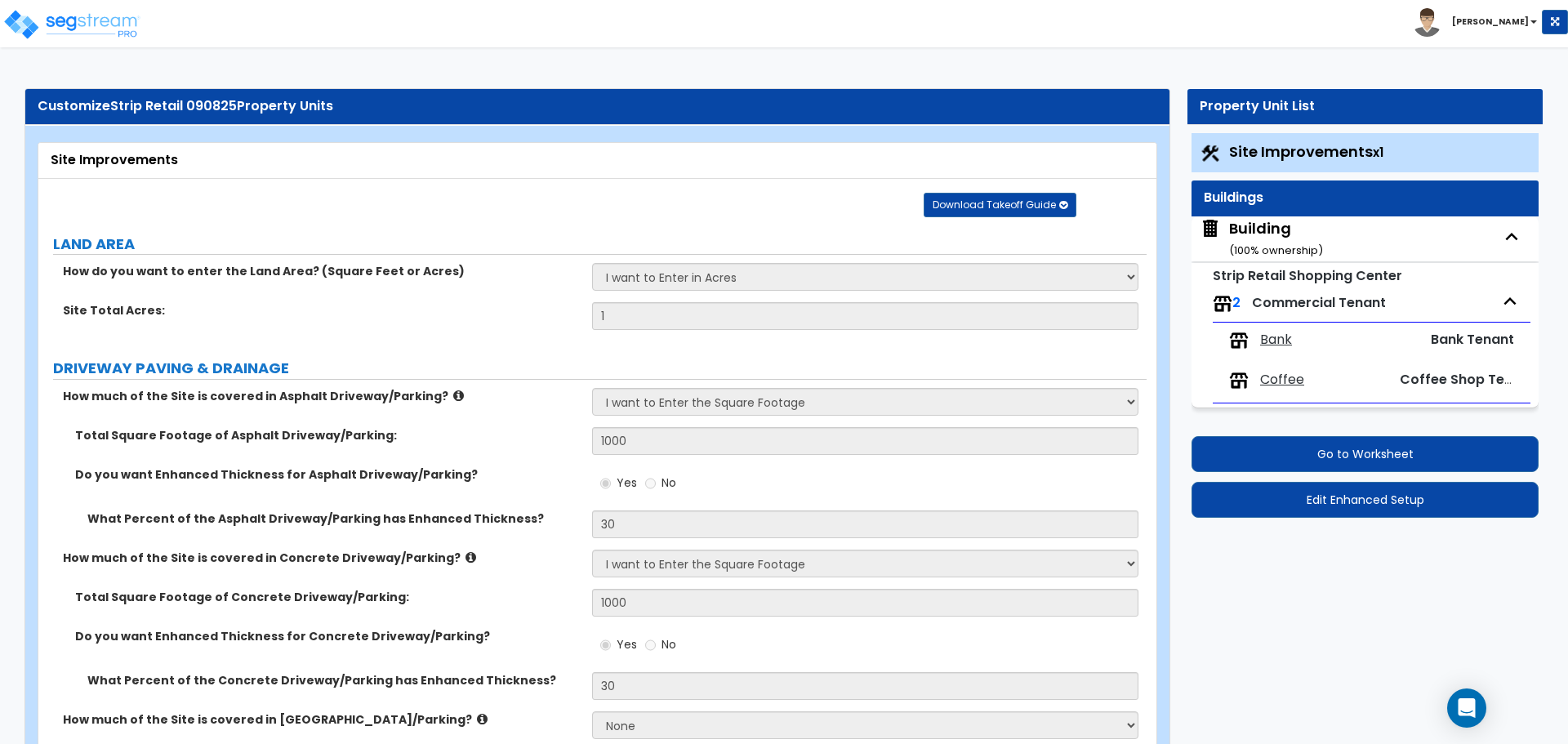
select select "1"
select select "2"
select select "4"
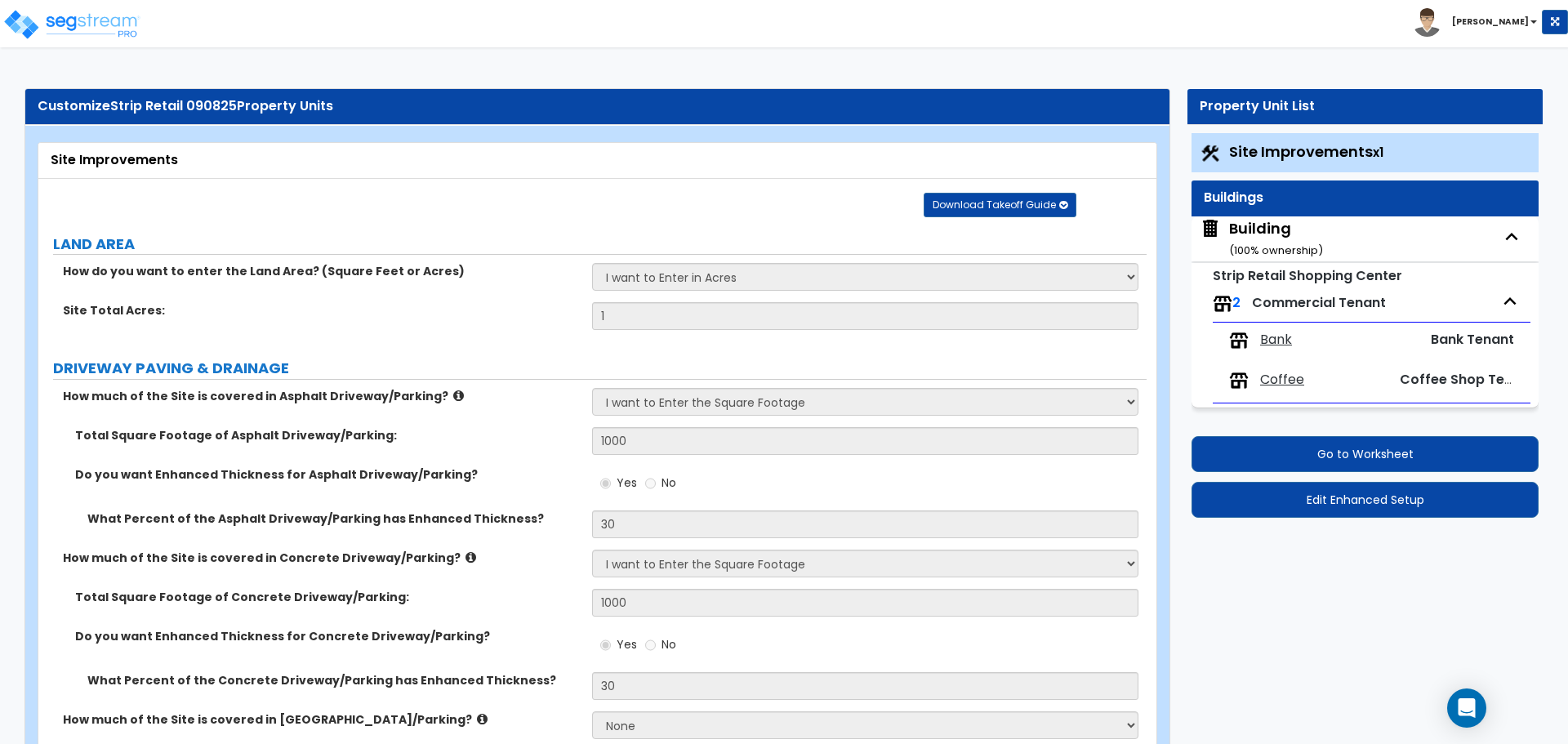
select select "2"
select select "1"
select select "2"
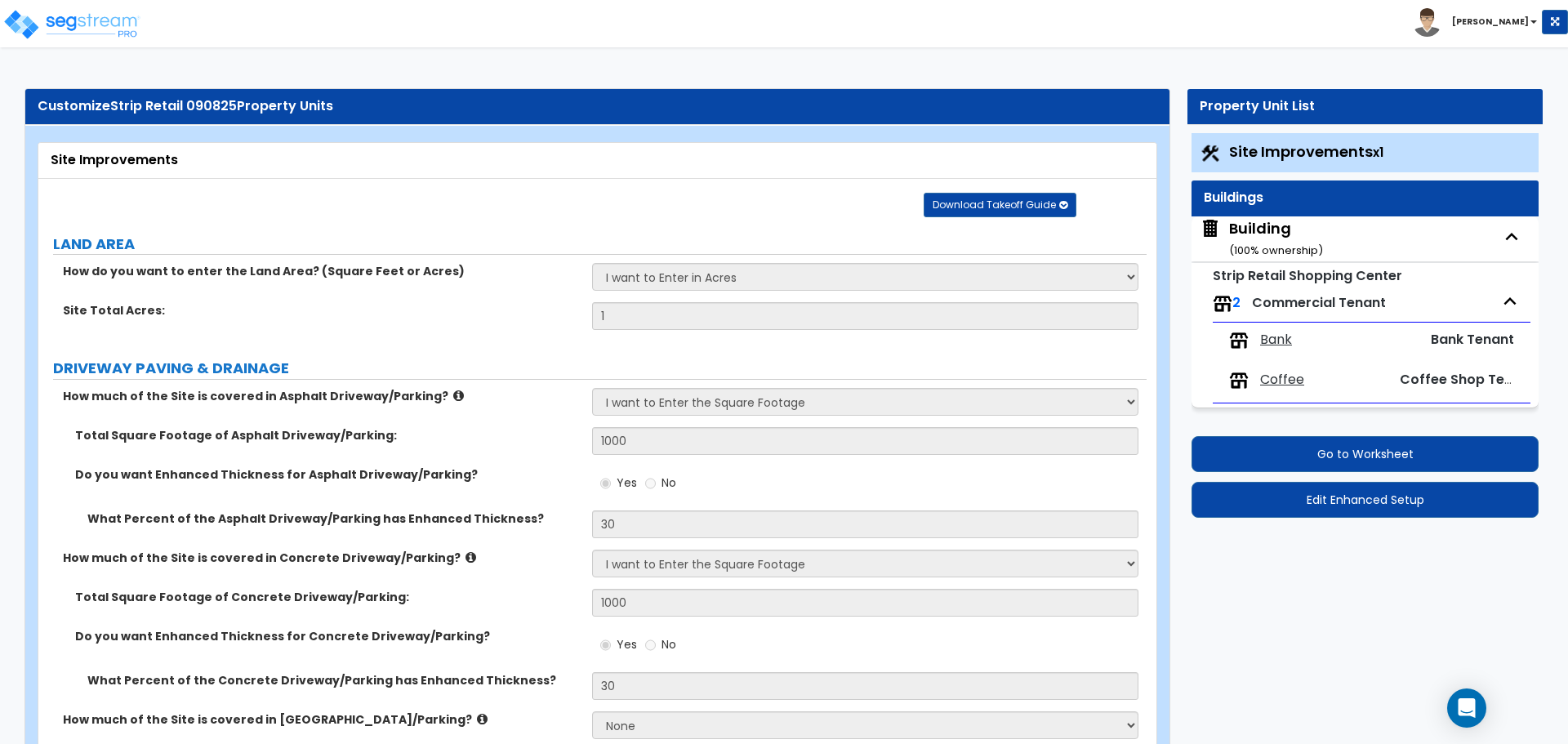
select select "1"
select select "2"
select select "1"
